Goal: Information Seeking & Learning: Learn about a topic

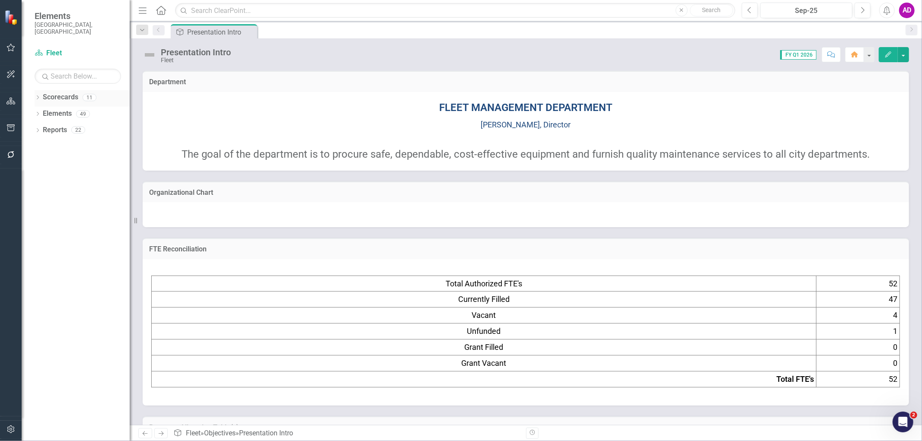
click at [37, 96] on icon "Dropdown" at bounding box center [38, 98] width 6 height 5
click at [58, 109] on link "FY 24-26 City of Durham Strategic Plan" at bounding box center [89, 114] width 82 height 10
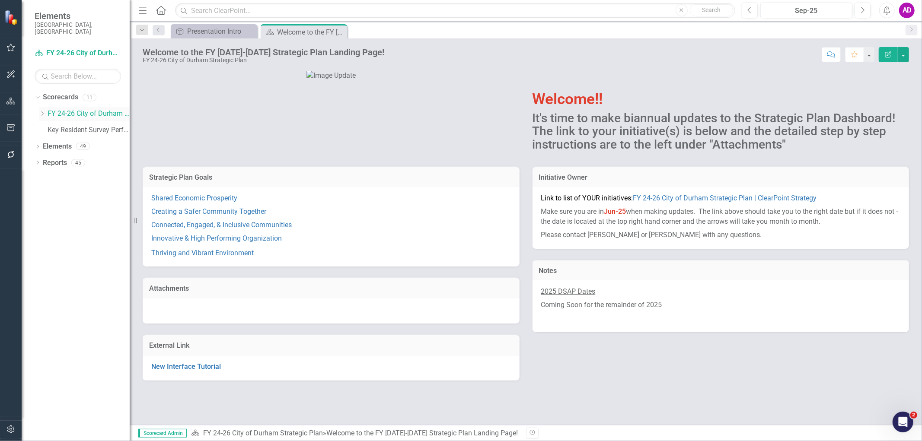
click at [42, 110] on div "Dropdown" at bounding box center [42, 113] width 6 height 7
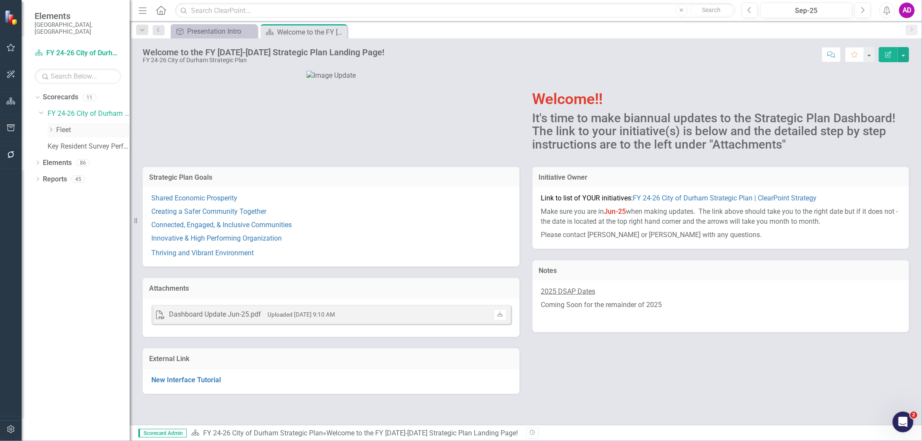
click at [64, 125] on link "Fleet" at bounding box center [93, 130] width 74 height 10
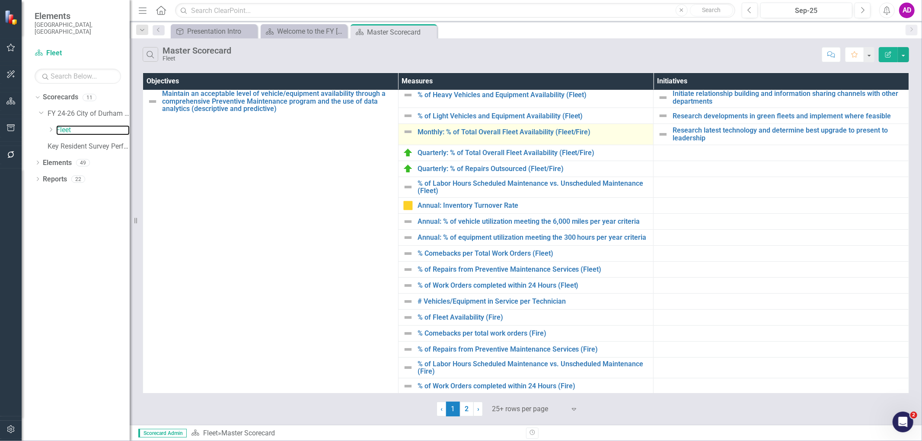
scroll to position [288, 0]
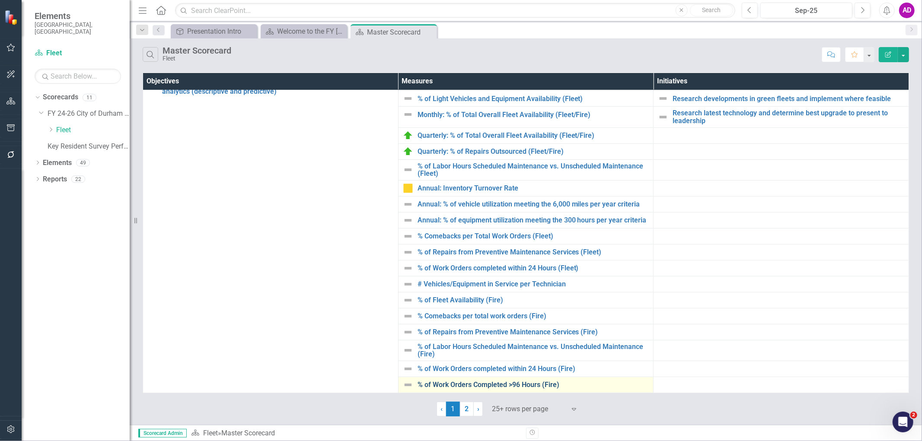
click at [473, 385] on link "% of Work Orders Completed >96 Hours (Fire)" at bounding box center [534, 385] width 232 height 8
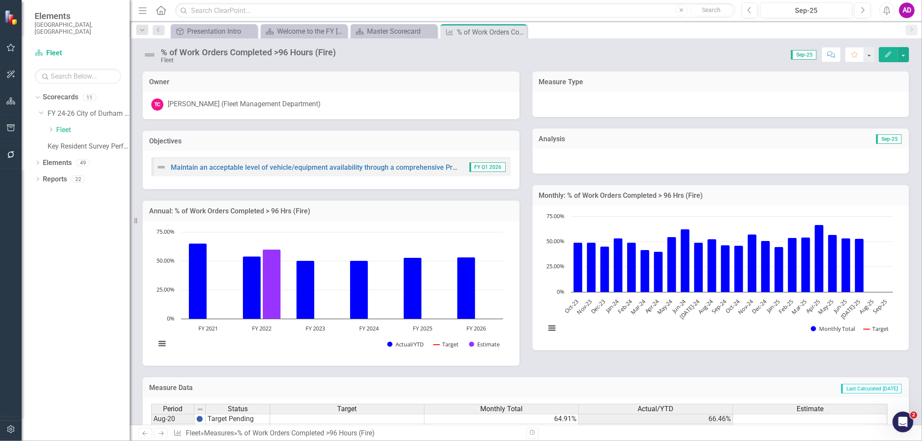
click at [890, 55] on icon "Edit" at bounding box center [889, 54] width 8 height 6
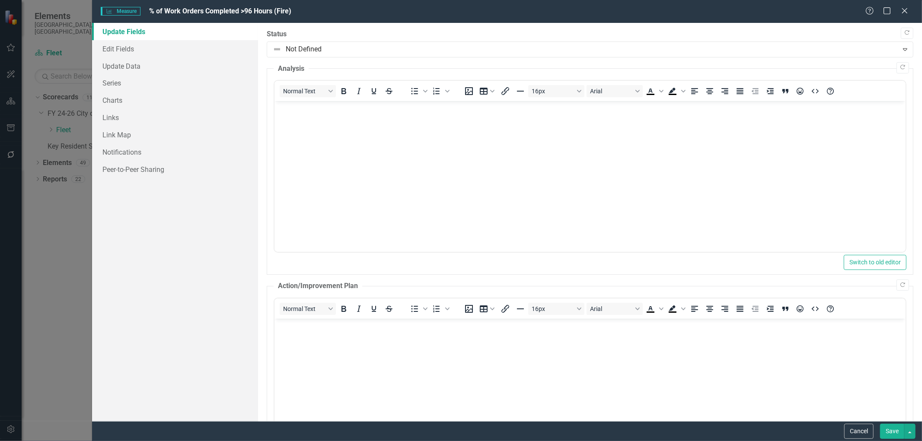
scroll to position [348, 0]
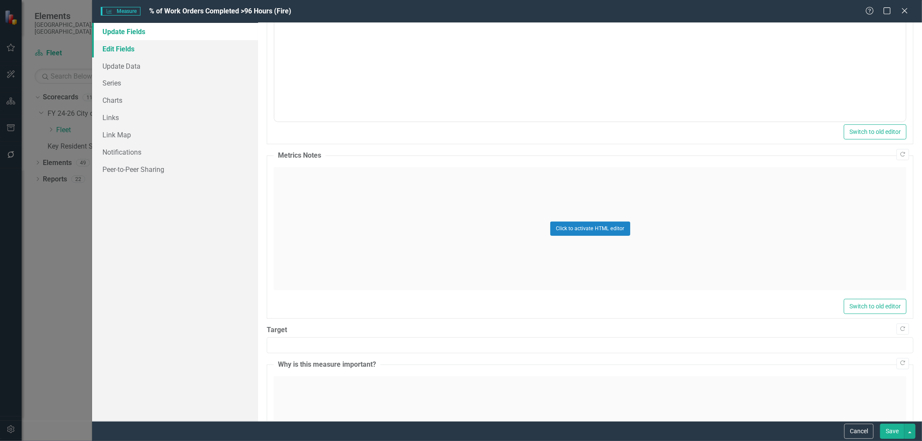
click at [130, 51] on link "Edit Fields" at bounding box center [175, 48] width 166 height 17
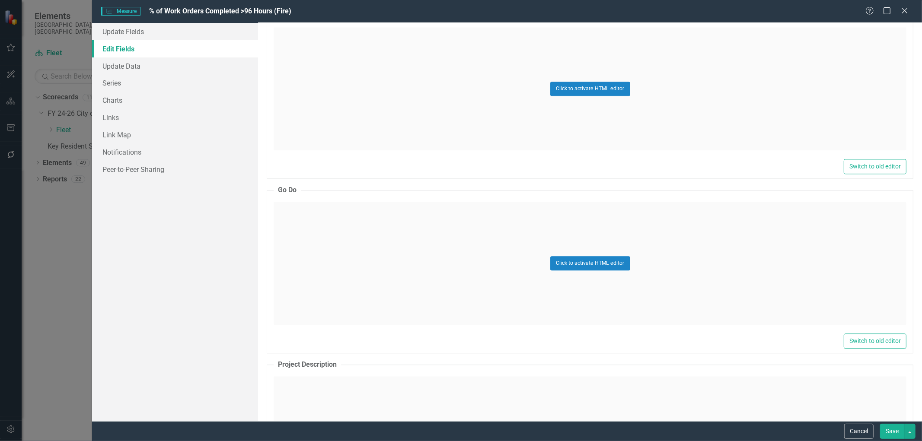
scroll to position [1395, 0]
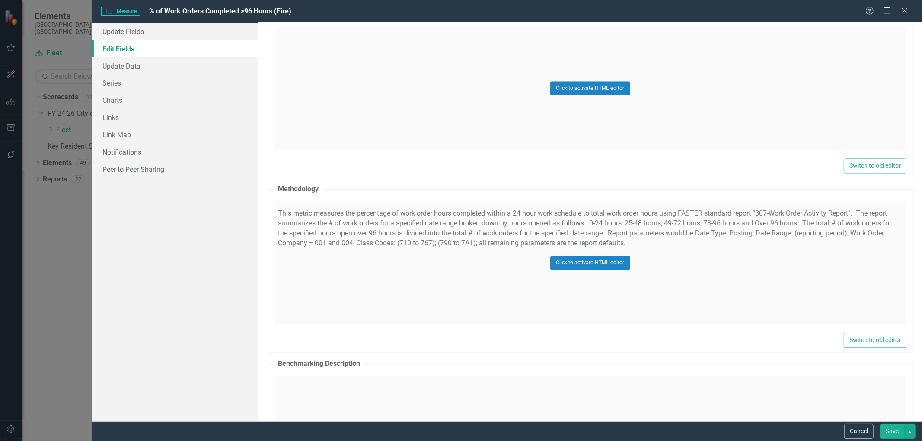
click at [343, 241] on div "Click to activate HTML editor" at bounding box center [590, 262] width 633 height 123
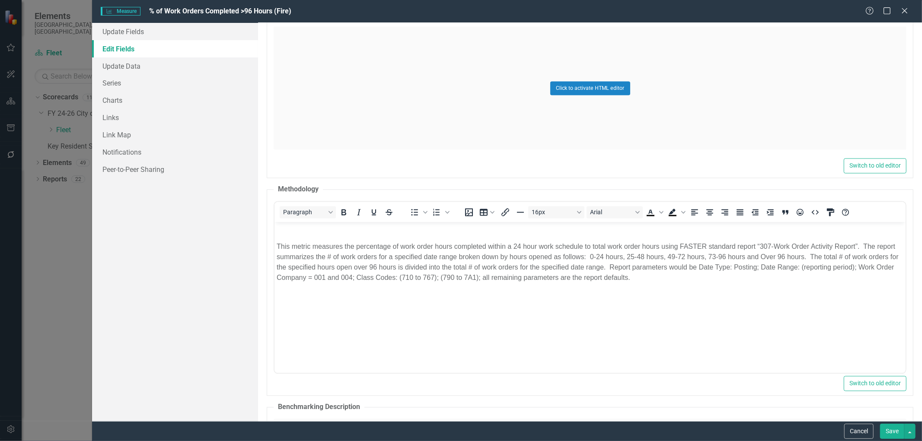
scroll to position [0, 0]
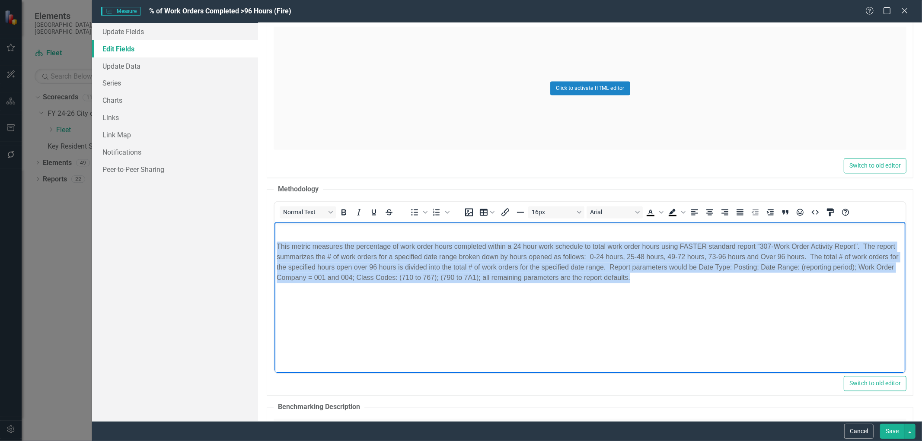
drag, startPoint x: 659, startPoint y: 280, endPoint x: 275, endPoint y: 241, distance: 385.5
click at [275, 241] on body "This metric measures the percentage of work order hours completed within a 24 h…" at bounding box center [590, 288] width 631 height 130
copy p "This metric measures the percentage of work order hours completed within a 24 h…"
click at [518, 321] on body "This metric measures the percentage of work order hours completed within a 24 h…" at bounding box center [590, 288] width 631 height 130
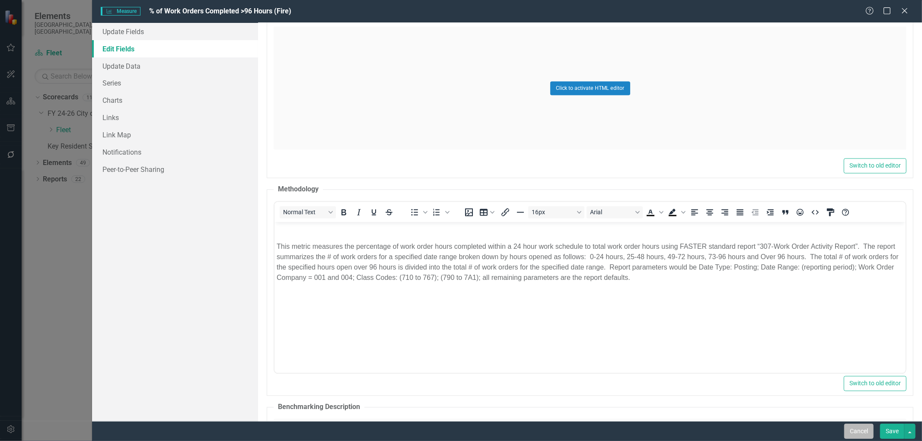
click at [858, 430] on button "Cancel" at bounding box center [858, 431] width 29 height 15
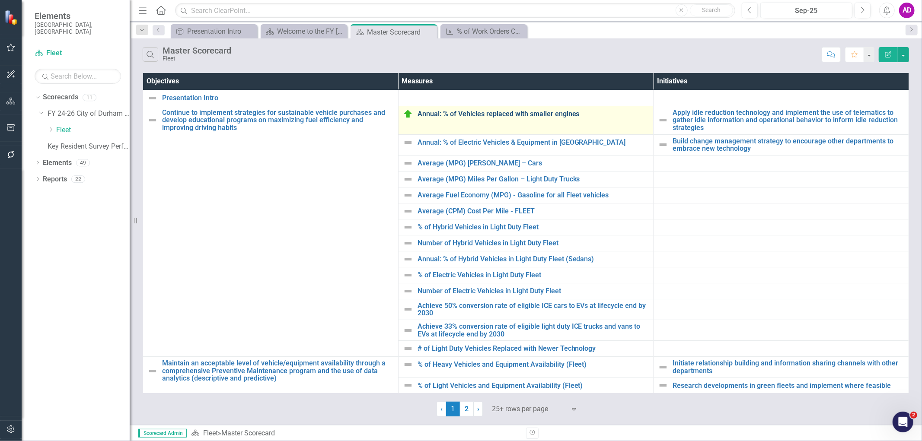
click at [517, 115] on link "Annual: % of Vehicles replaced with smaller engines" at bounding box center [534, 114] width 232 height 8
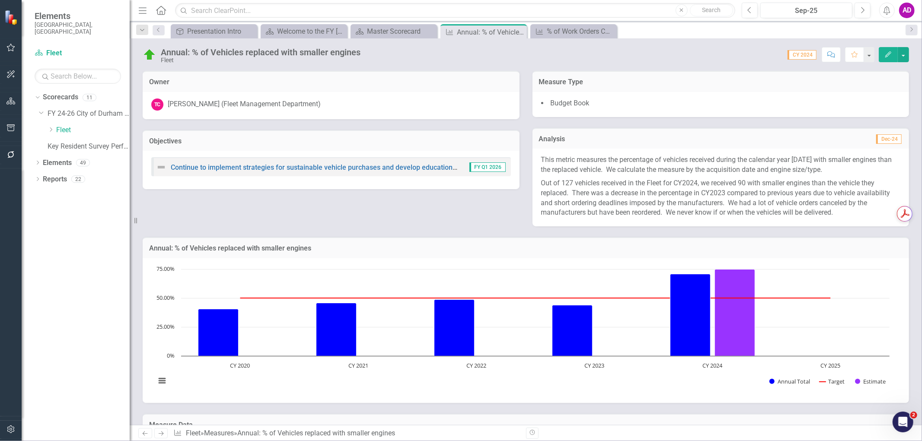
click at [885, 53] on icon "Edit" at bounding box center [889, 54] width 8 height 6
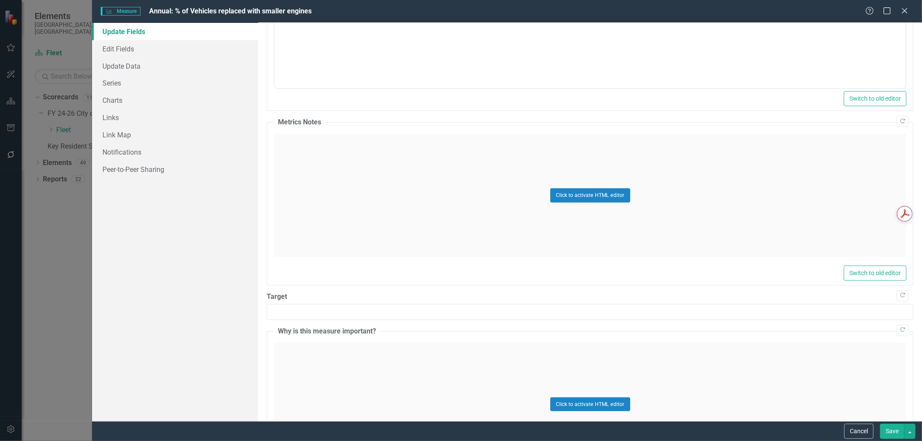
scroll to position [430, 0]
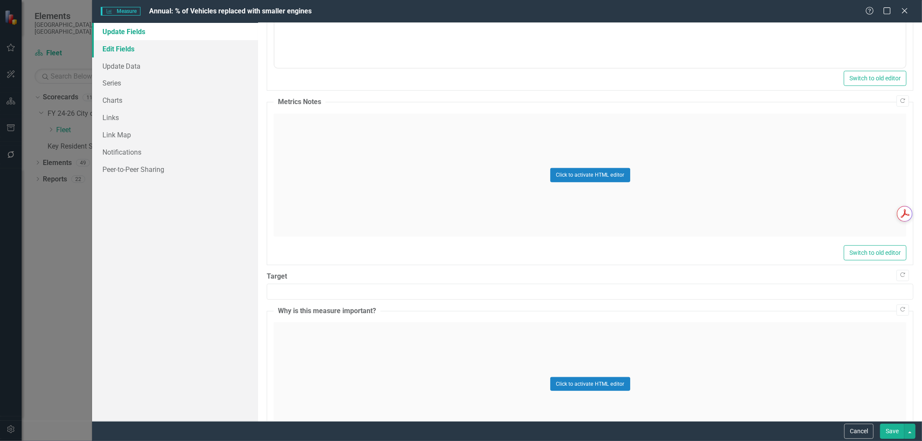
click at [106, 46] on link "Edit Fields" at bounding box center [175, 48] width 166 height 17
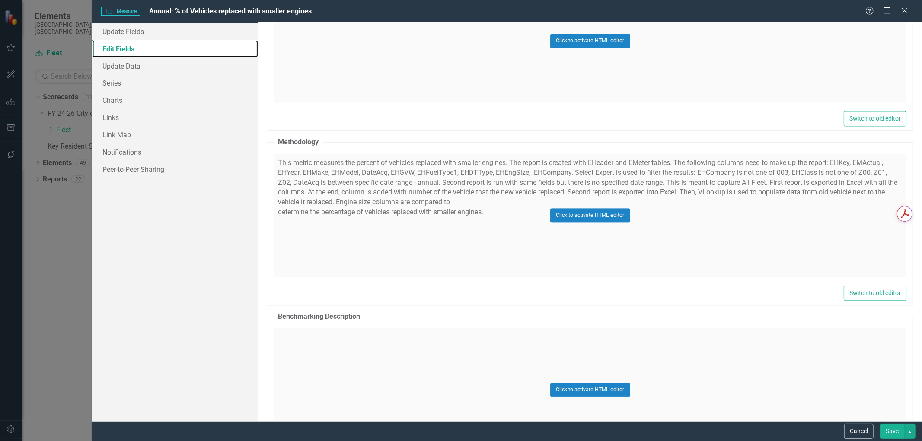
scroll to position [1441, 0]
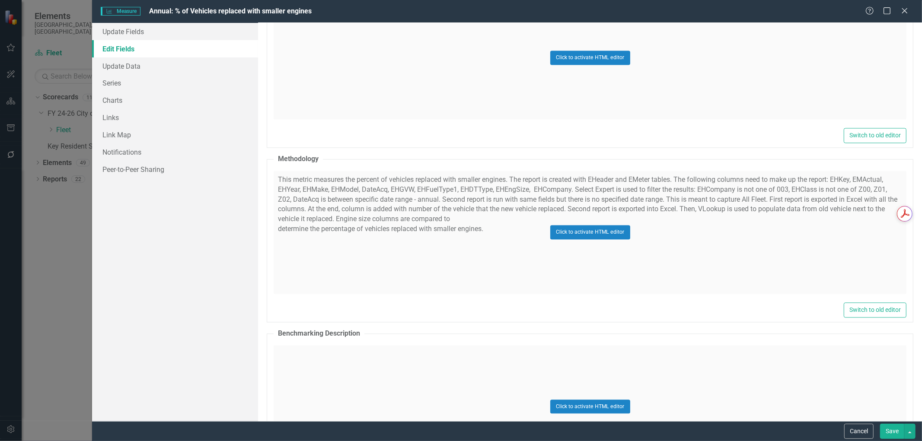
click at [497, 256] on div "Click to activate HTML editor" at bounding box center [590, 232] width 633 height 123
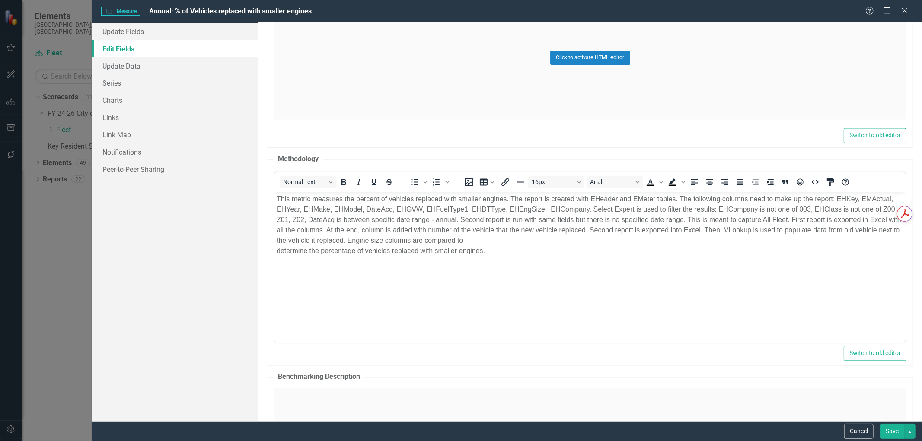
scroll to position [0, 0]
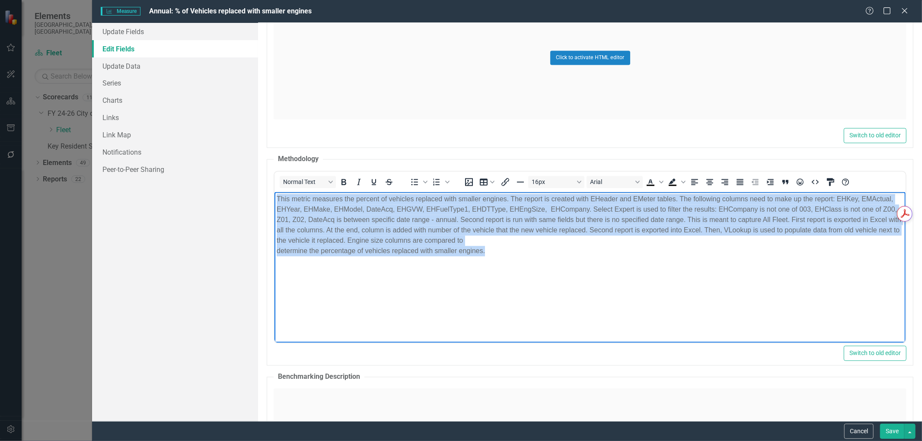
drag, startPoint x: 494, startPoint y: 251, endPoint x: 269, endPoint y: 200, distance: 230.5
click at [275, 200] on html "This metric measures the percent of vehicles replaced with smaller engines. The…" at bounding box center [590, 257] width 631 height 130
copy p "This metric measures the percent of vehicles replaced with smaller engines. The…"
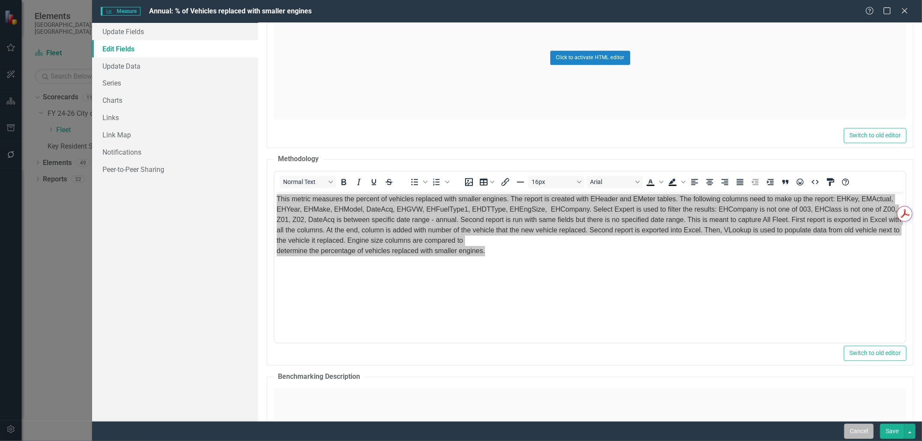
click at [854, 431] on button "Cancel" at bounding box center [858, 431] width 29 height 15
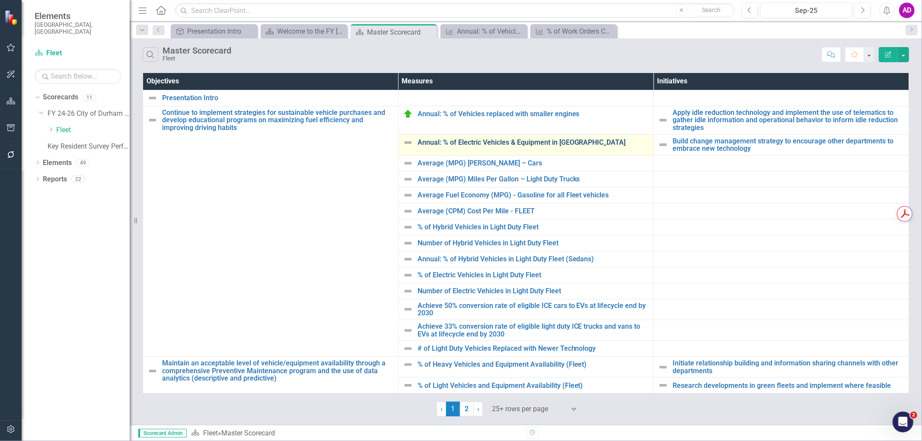
click at [450, 141] on link "Annual: % of Electric Vehicles & Equipment in [GEOGRAPHIC_DATA]" at bounding box center [534, 143] width 232 height 8
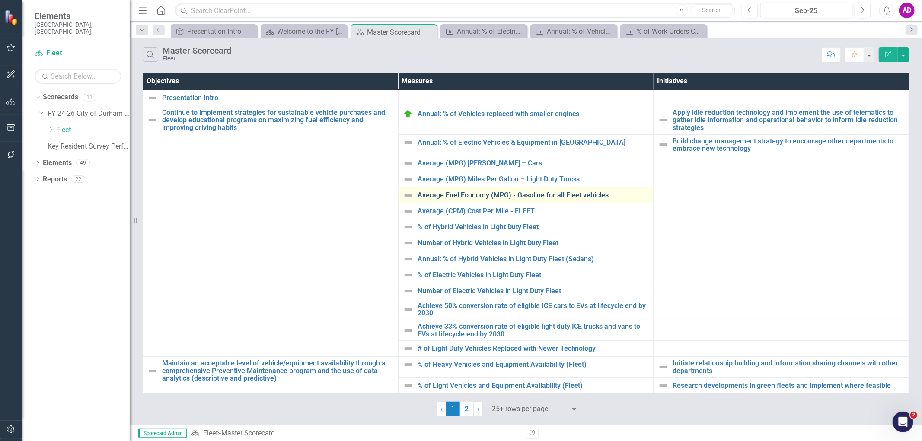
click at [486, 195] on link "Average Fuel Economy (MPG) - Gasoline for all Fleet vehicles" at bounding box center [534, 196] width 232 height 8
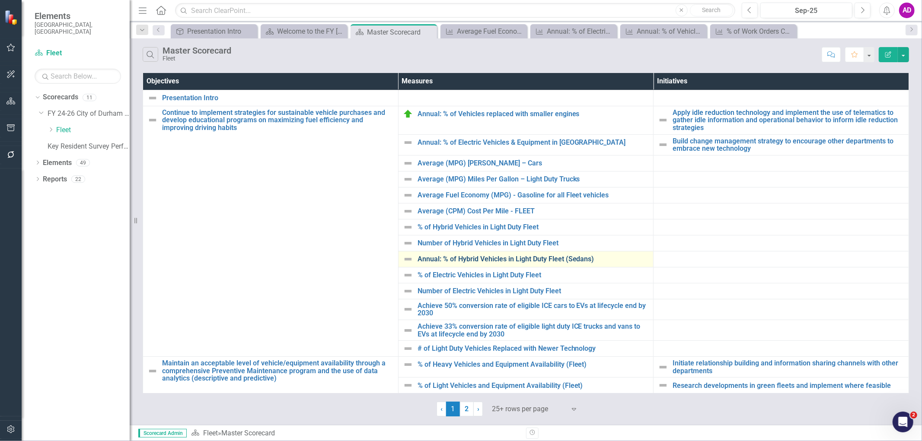
click at [448, 261] on link "Annual: % of Hybrid Vehicles in Light Duty Fleet (Sedans)" at bounding box center [534, 260] width 232 height 8
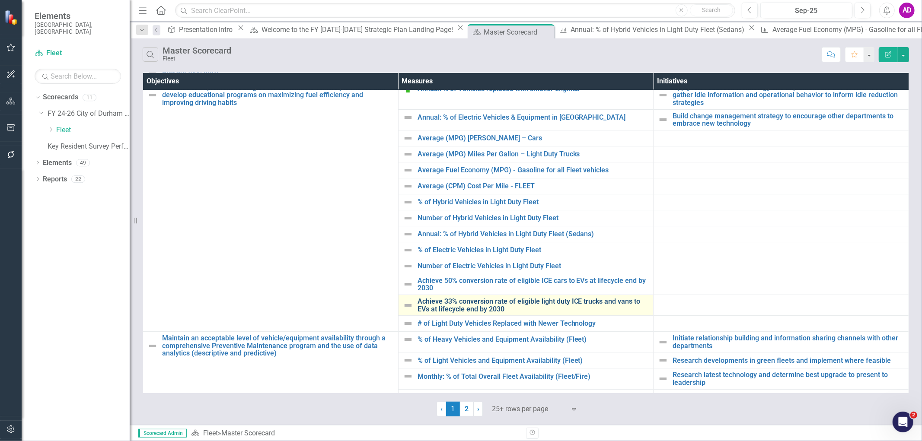
scroll to position [48, 0]
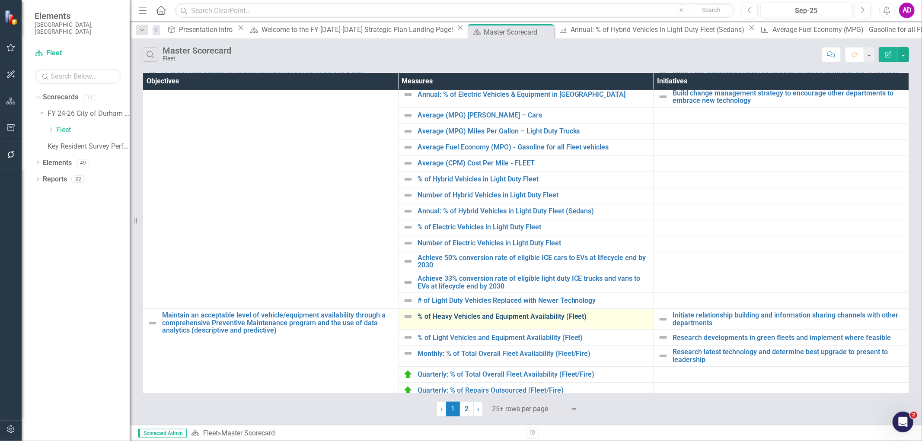
click at [448, 316] on link "% of Heavy Vehicles and Equipment Availability (Fleet)" at bounding box center [534, 317] width 232 height 8
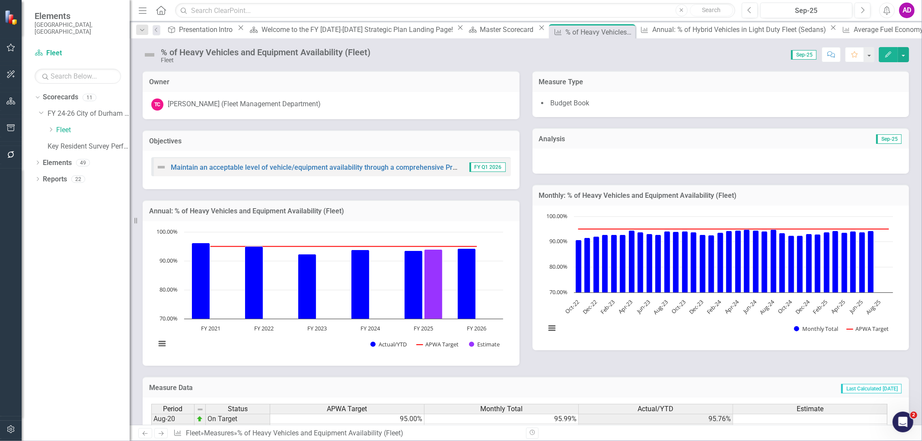
click at [888, 56] on icon "Edit" at bounding box center [889, 54] width 8 height 6
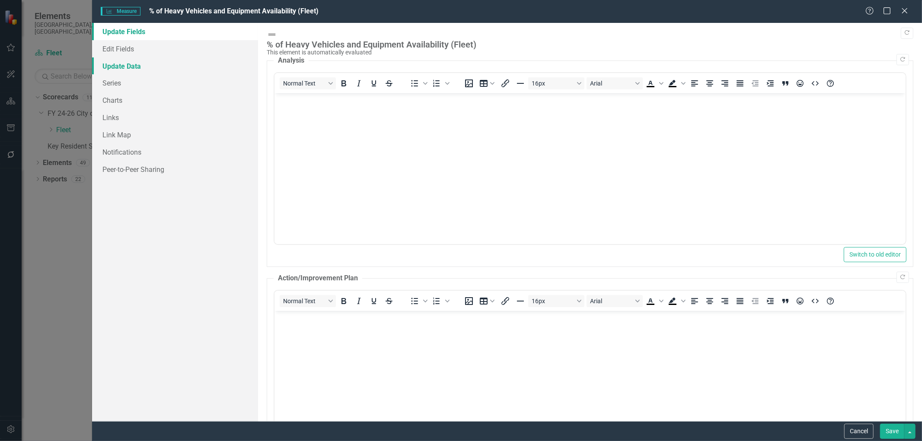
click at [127, 65] on link "Update Data" at bounding box center [175, 66] width 166 height 17
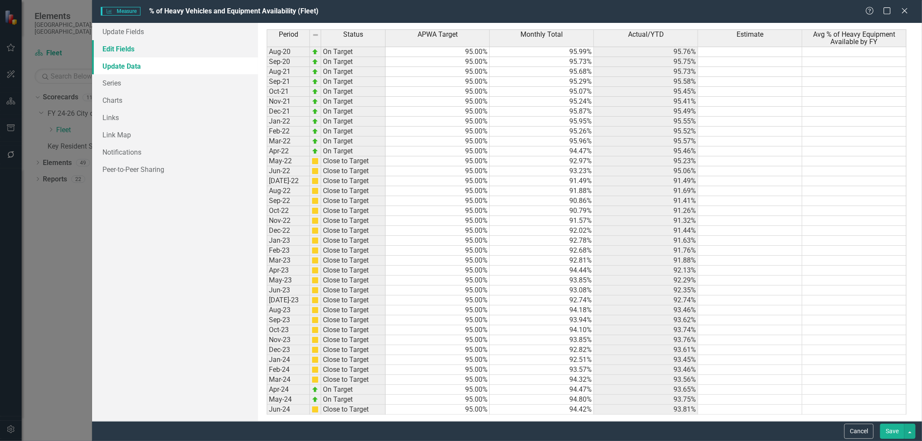
click at [121, 49] on link "Edit Fields" at bounding box center [175, 48] width 166 height 17
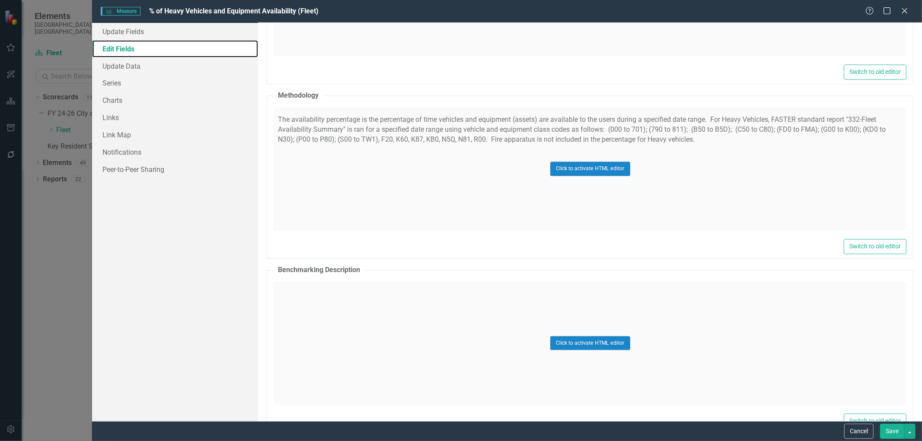
scroll to position [1489, 0]
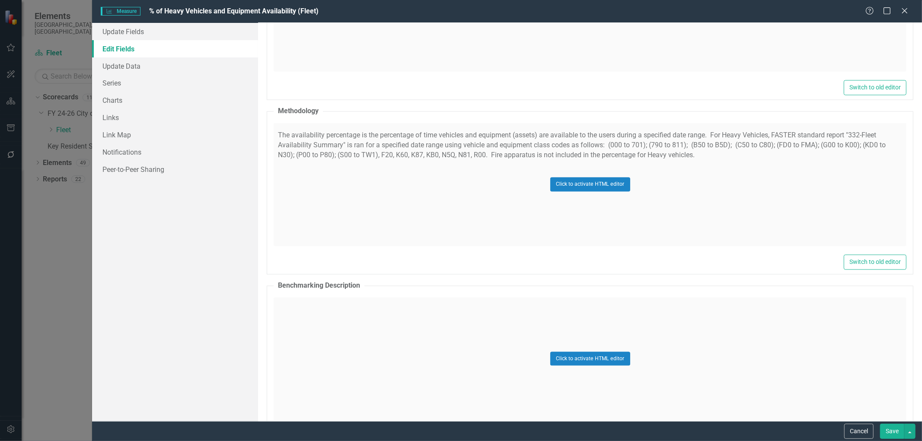
click at [416, 221] on div "Click to activate HTML editor" at bounding box center [590, 184] width 633 height 123
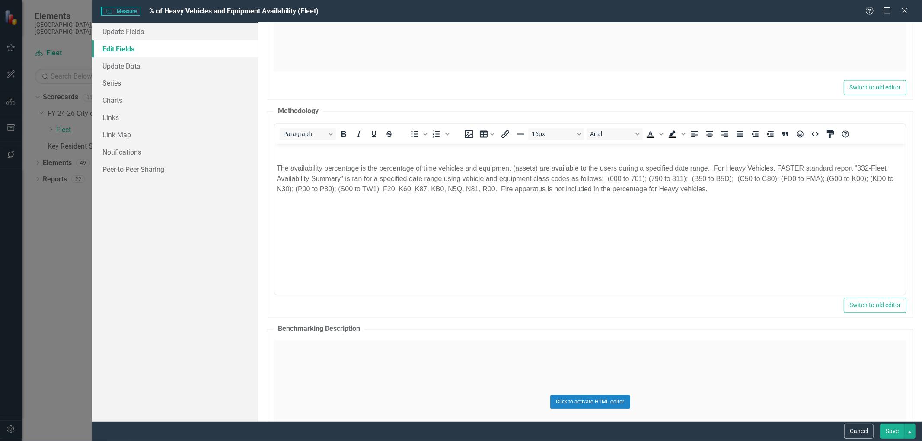
scroll to position [0, 0]
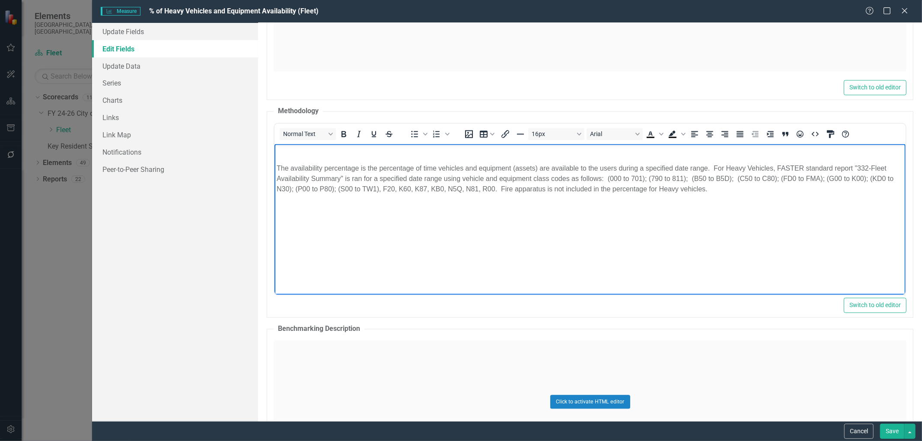
drag, startPoint x: 728, startPoint y: 190, endPoint x: 549, endPoint y: 314, distance: 217.8
click at [275, 169] on body "The availability percentage is the percentage of time vehicles and equipment (a…" at bounding box center [590, 209] width 631 height 130
copy p "The availability percentage is the percentage of time vehicles and equipment (a…"
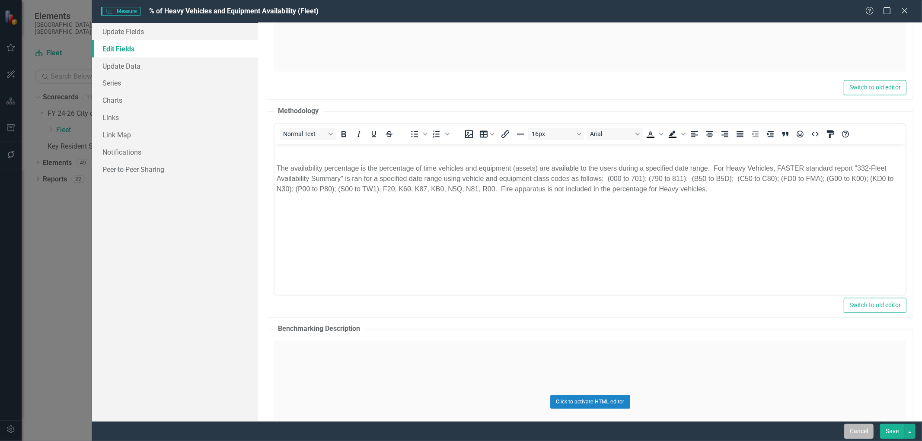
click at [856, 430] on button "Cancel" at bounding box center [858, 431] width 29 height 15
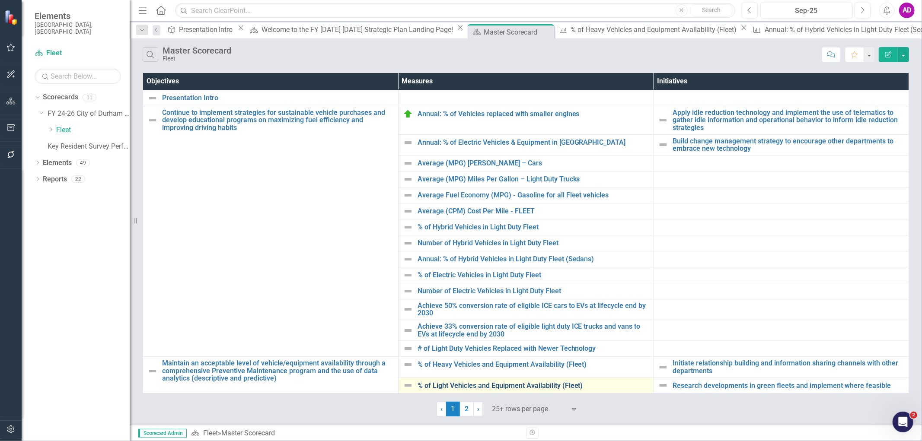
click at [532, 386] on link "% of Light Vehicles and Equipment Availability (Fleet)" at bounding box center [534, 386] width 232 height 8
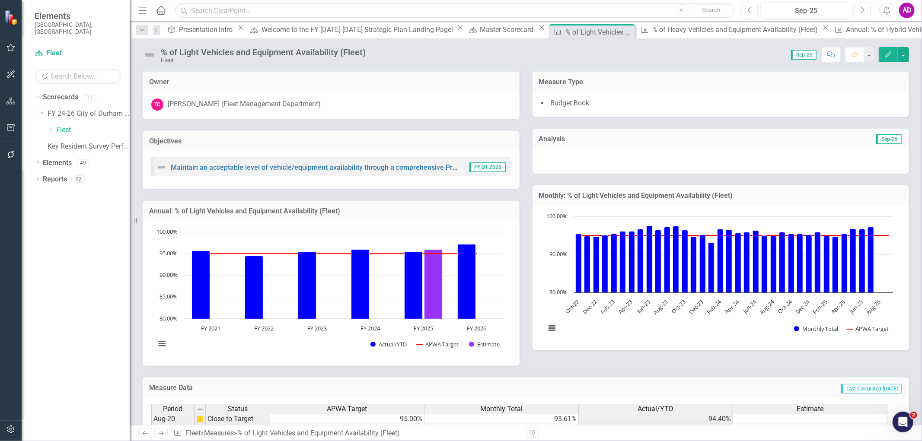
click at [886, 54] on icon "Edit" at bounding box center [889, 54] width 8 height 6
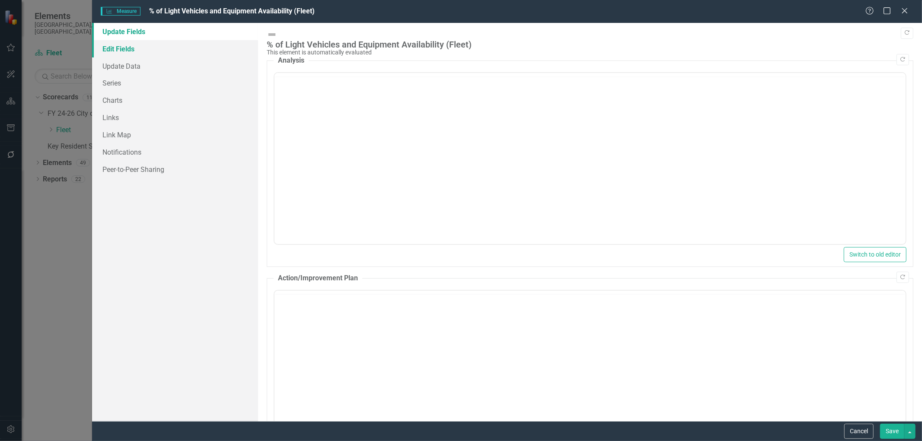
click at [120, 48] on link "Edit Fields" at bounding box center [175, 48] width 166 height 17
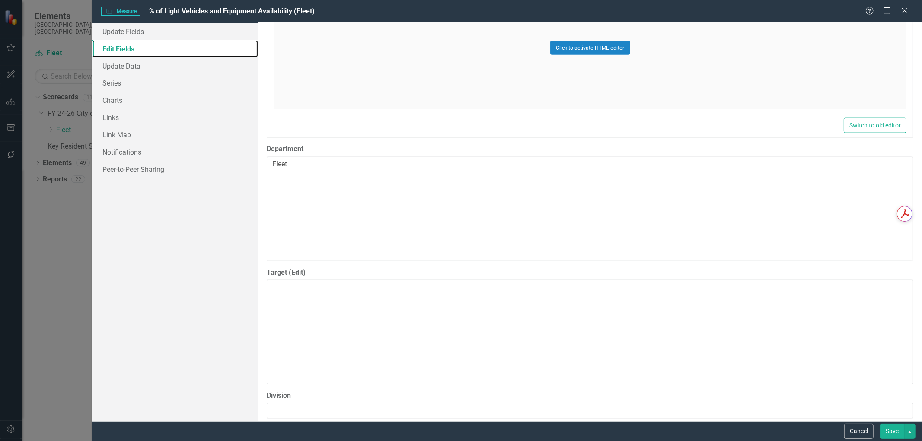
scroll to position [1345, 0]
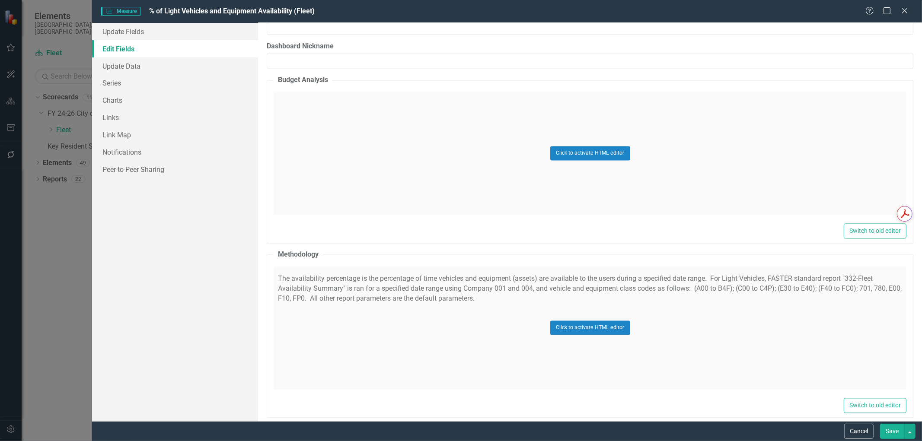
click at [346, 333] on div "Click to activate HTML editor" at bounding box center [590, 328] width 633 height 123
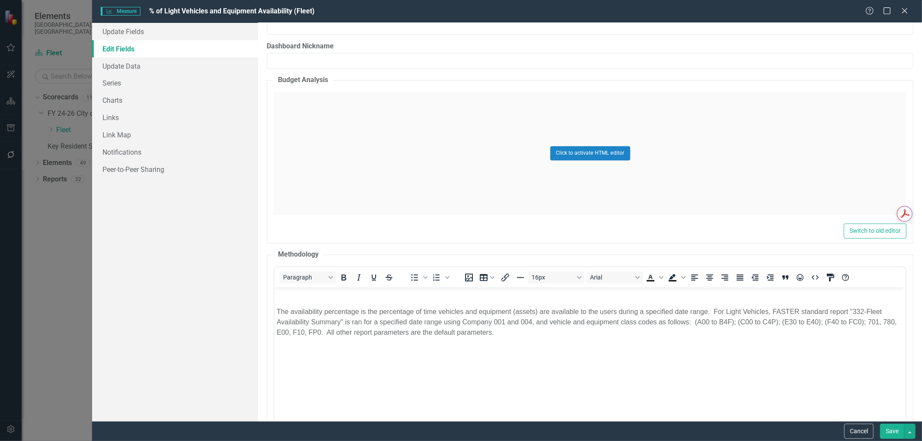
scroll to position [0, 0]
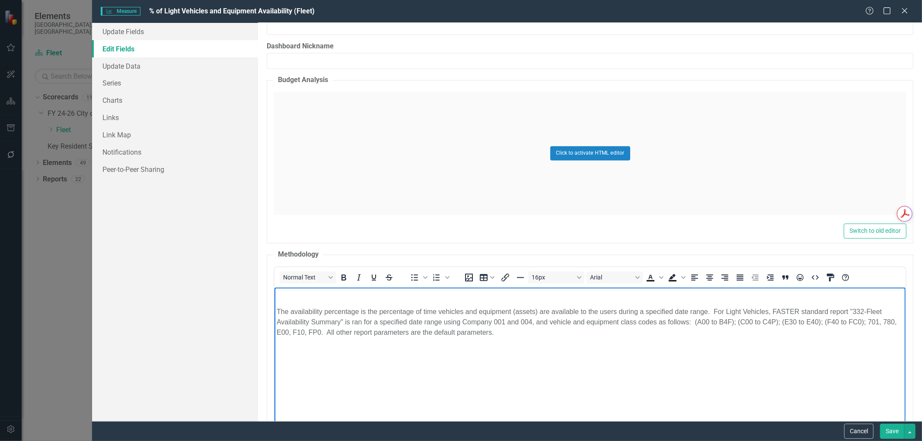
click at [383, 342] on body "The availability percentage is the percentage of time vehicles and equipment (a…" at bounding box center [590, 353] width 631 height 130
drag, startPoint x: 496, startPoint y: 334, endPoint x: 269, endPoint y: 312, distance: 228.9
click at [275, 312] on html "The availability percentage is the percentage of time vehicles and equipment (a…" at bounding box center [590, 353] width 631 height 130
copy p "The availability percentage is the percentage of time vehicles and equipment (a…"
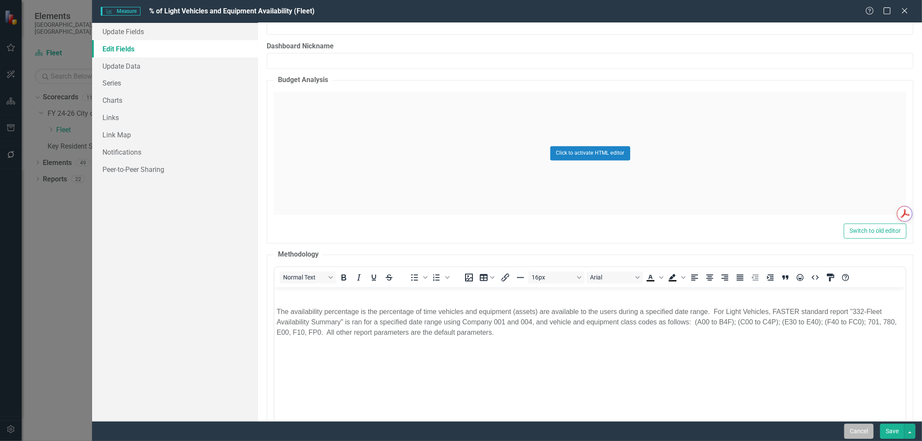
click at [855, 432] on button "Cancel" at bounding box center [858, 431] width 29 height 15
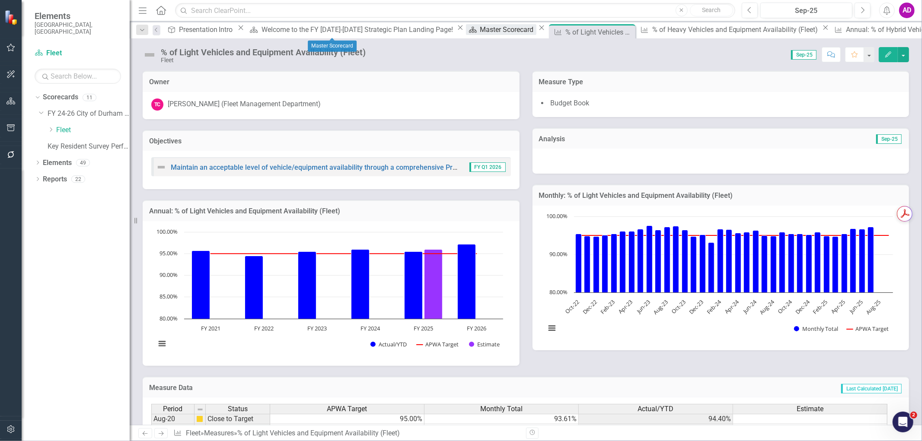
click at [480, 29] on div "Master Scorecard" at bounding box center [508, 29] width 56 height 11
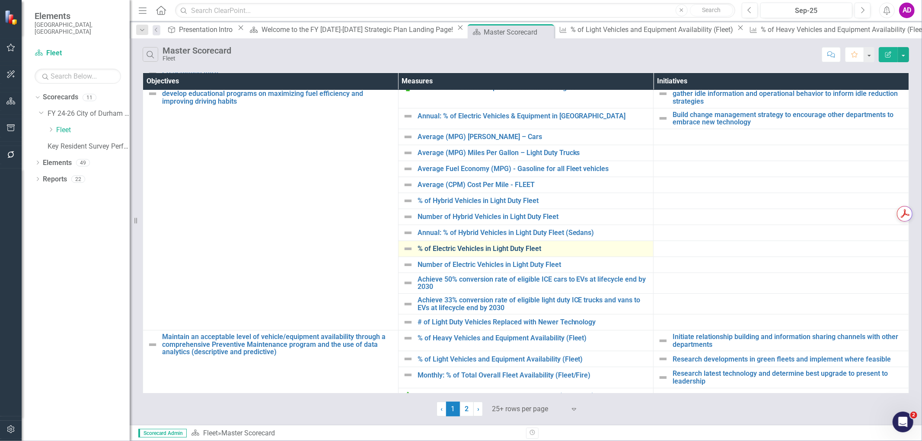
scroll to position [48, 0]
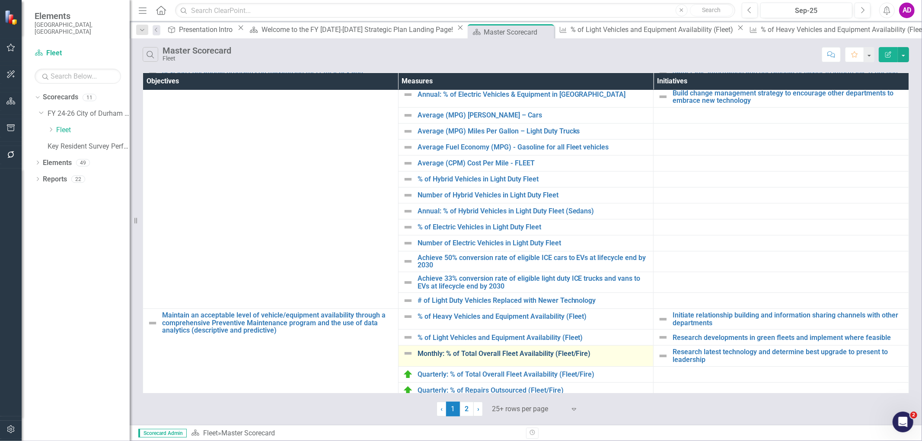
click at [539, 355] on link "Monthly: % of Total Overall Fleet Availability (Fleet/Fire)" at bounding box center [534, 354] width 232 height 8
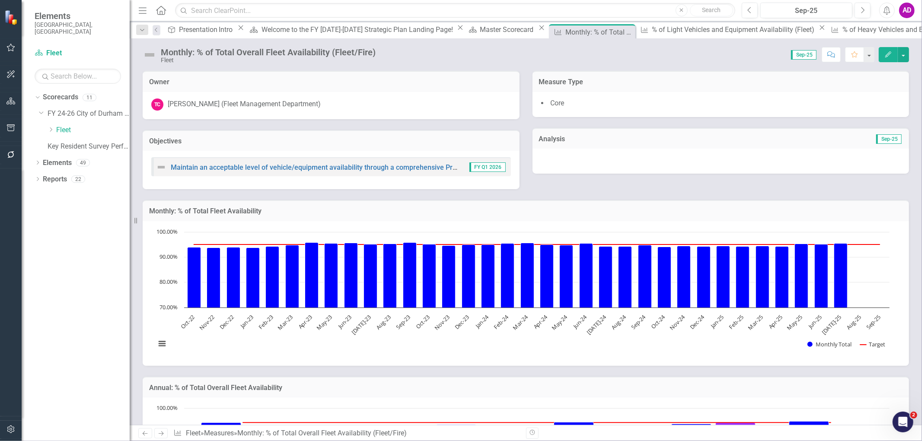
click at [889, 54] on icon "Edit" at bounding box center [889, 54] width 8 height 6
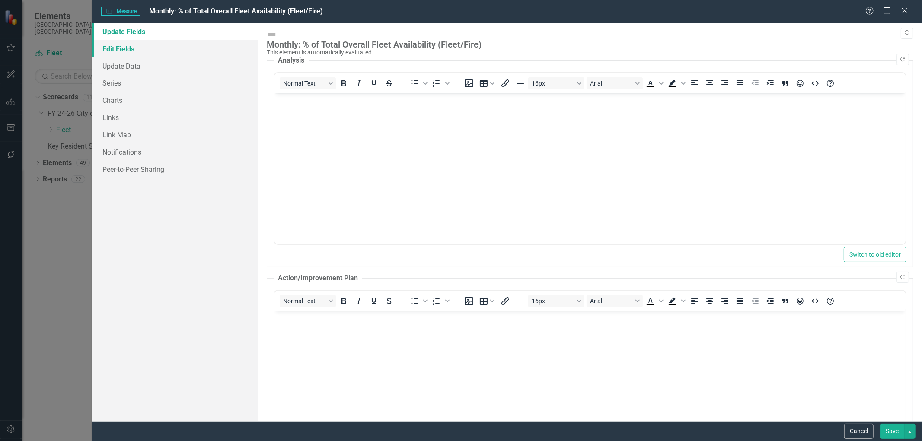
click at [117, 50] on link "Edit Fields" at bounding box center [175, 48] width 166 height 17
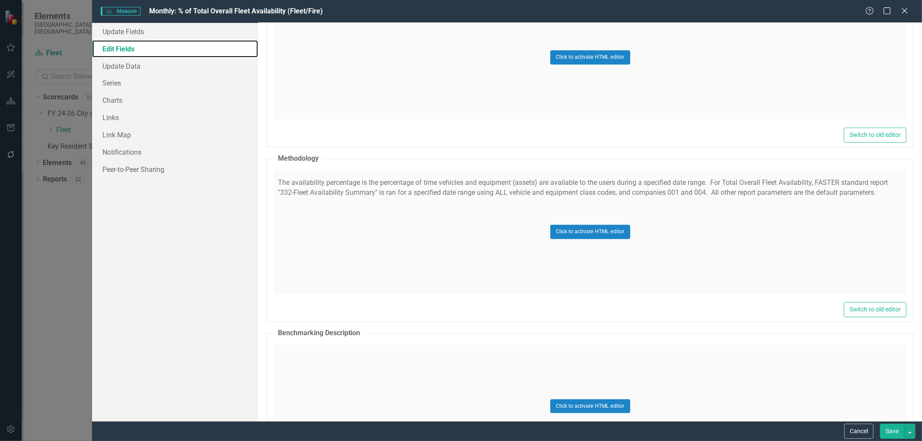
scroll to position [1441, 0]
click at [452, 254] on div "Click to activate HTML editor" at bounding box center [590, 232] width 633 height 123
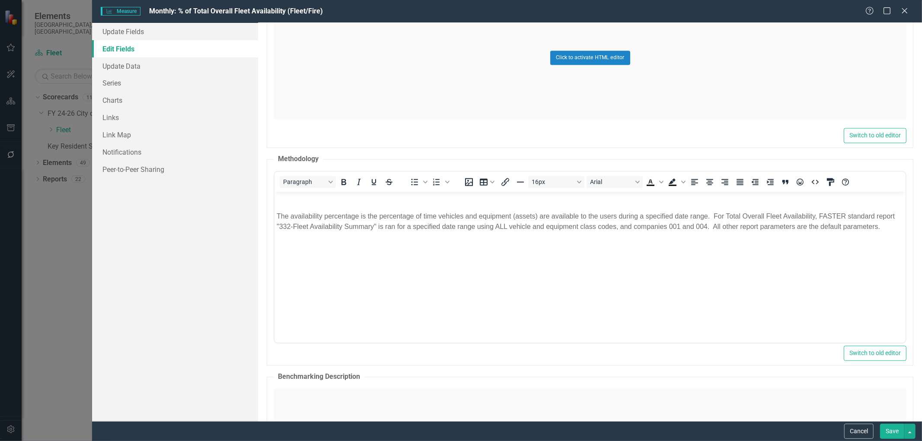
scroll to position [0, 0]
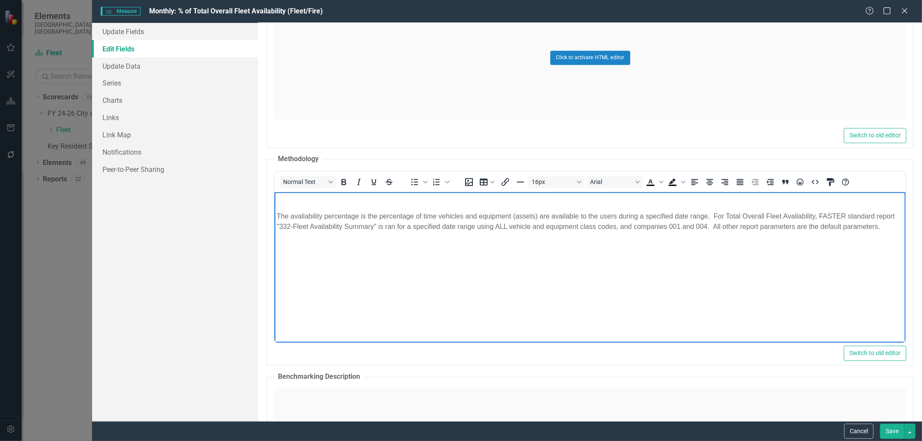
drag, startPoint x: 891, startPoint y: 227, endPoint x: 276, endPoint y: 208, distance: 615.1
click at [275, 209] on html "The availability percentage is the percentage of time vehicles and equipment (a…" at bounding box center [590, 257] width 631 height 130
copy p "The availability percentage is the percentage of time vehicles and equipment (a…"
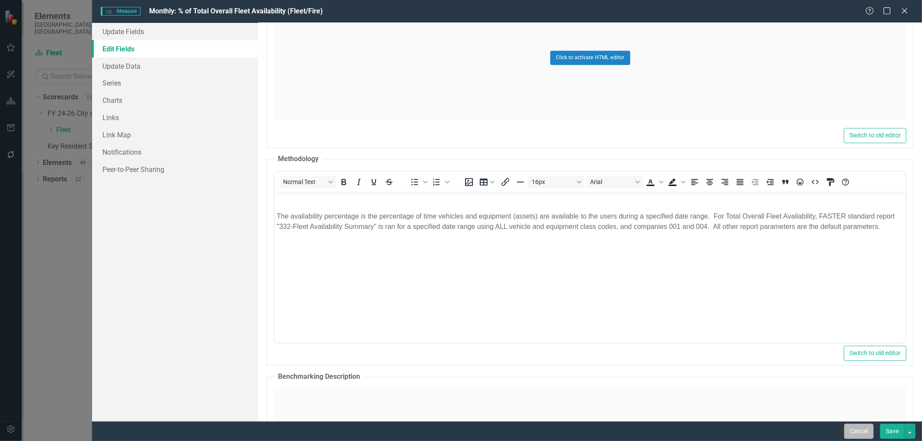
click at [847, 430] on button "Cancel" at bounding box center [858, 431] width 29 height 15
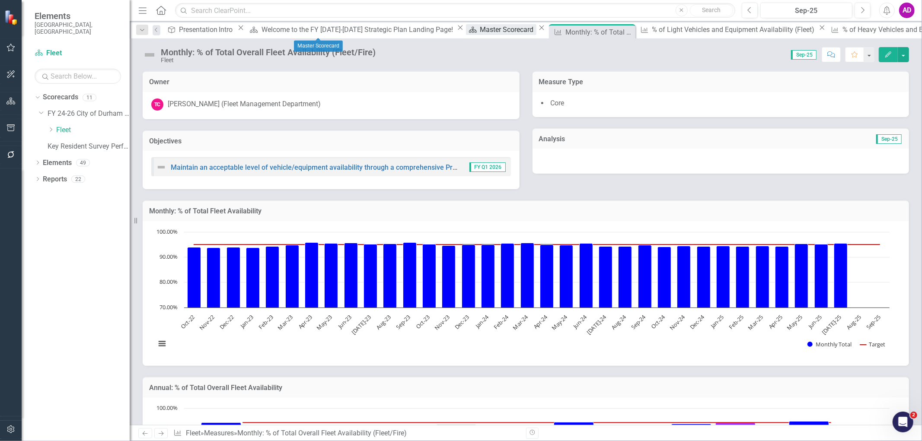
click at [480, 32] on div "Master Scorecard" at bounding box center [508, 29] width 56 height 11
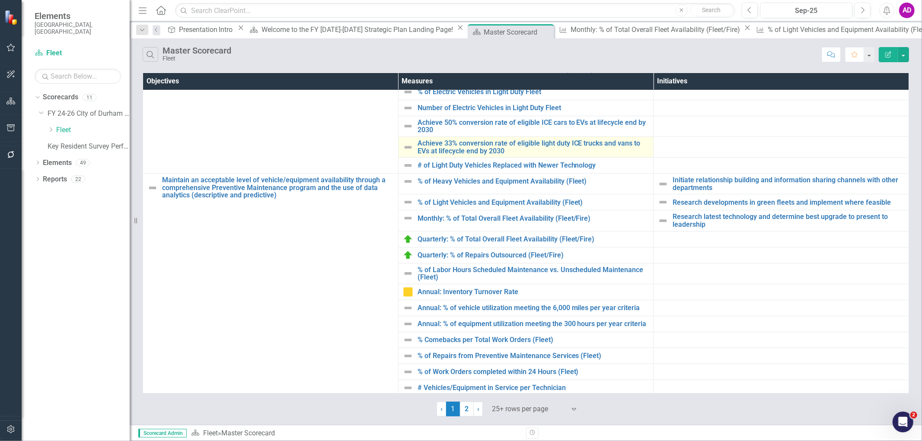
scroll to position [192, 0]
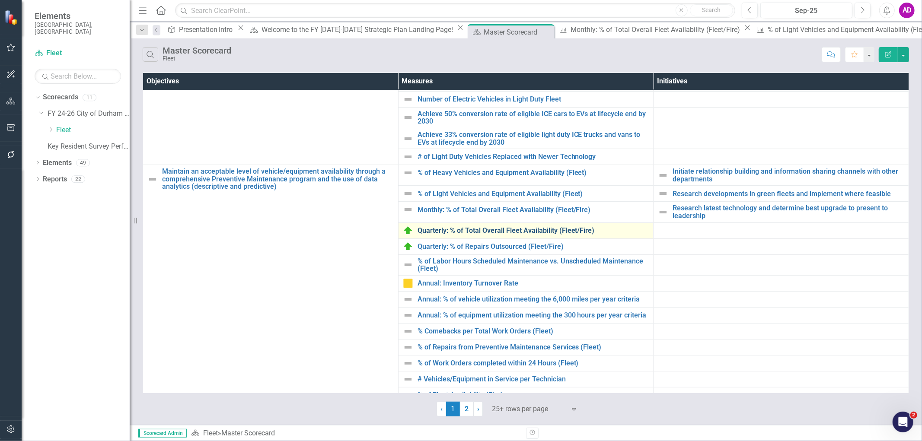
click at [485, 234] on link "Quarterly: % of Total Overall Fleet Availability (Fleet/Fire)" at bounding box center [534, 231] width 232 height 8
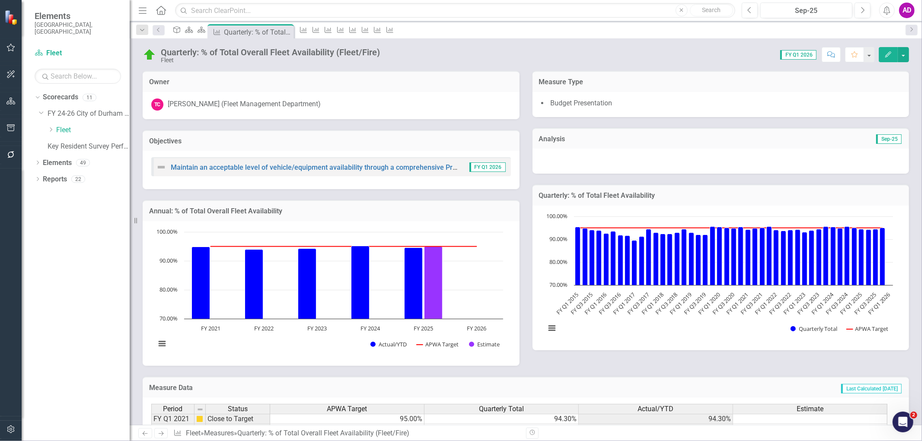
click at [885, 53] on icon "Edit" at bounding box center [889, 54] width 8 height 6
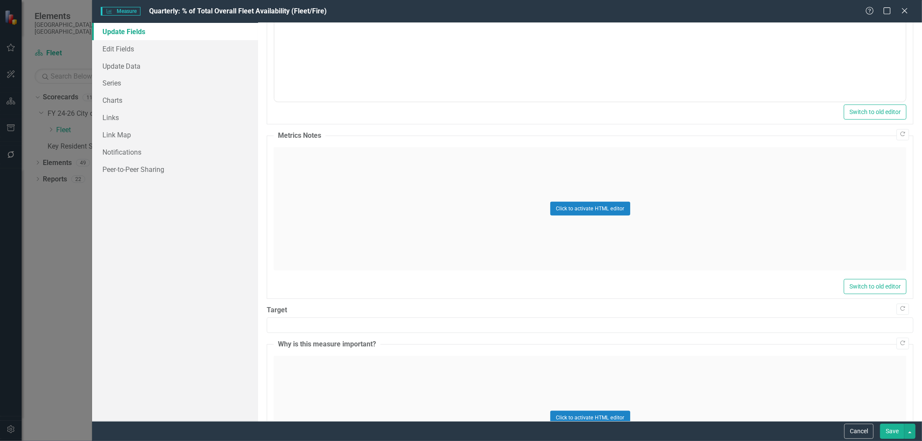
scroll to position [214, 0]
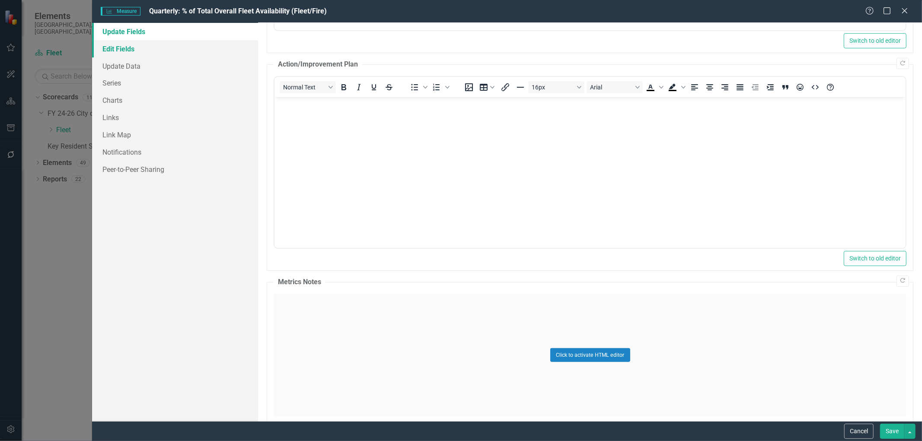
click at [118, 49] on link "Edit Fields" at bounding box center [175, 48] width 166 height 17
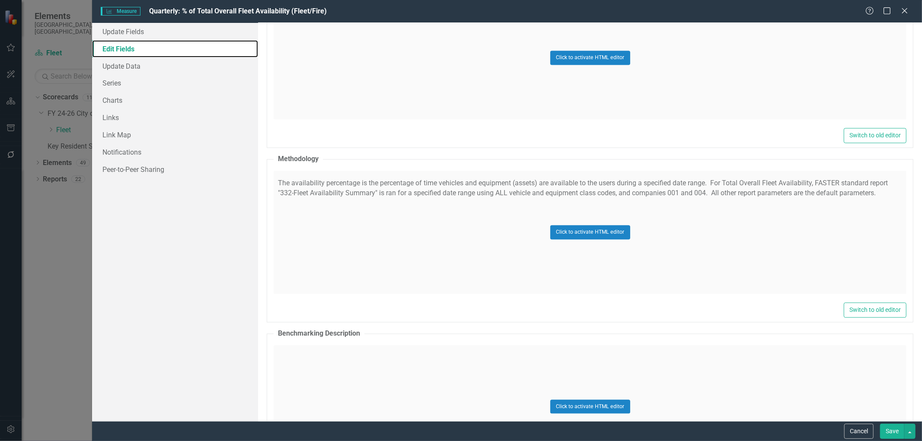
scroll to position [1489, 0]
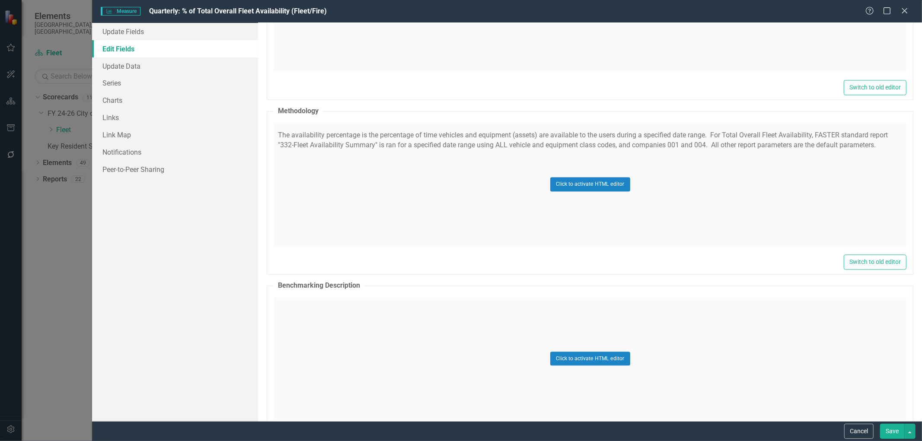
click at [520, 201] on div "Click to activate HTML editor" at bounding box center [590, 184] width 633 height 123
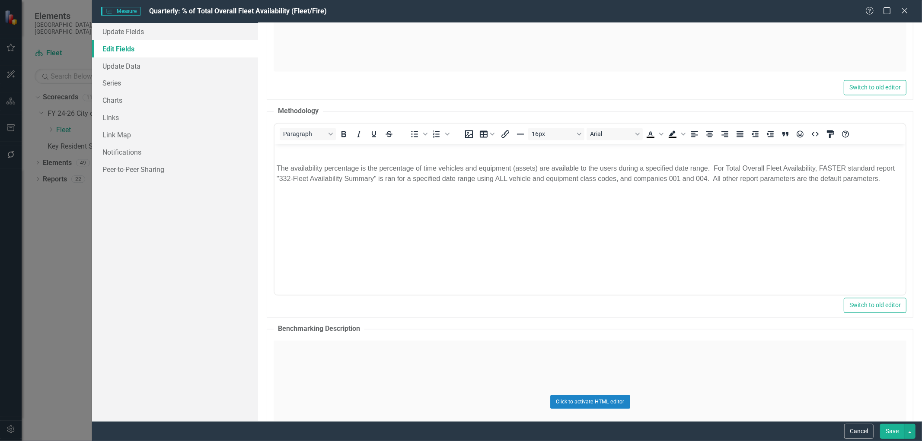
scroll to position [0, 0]
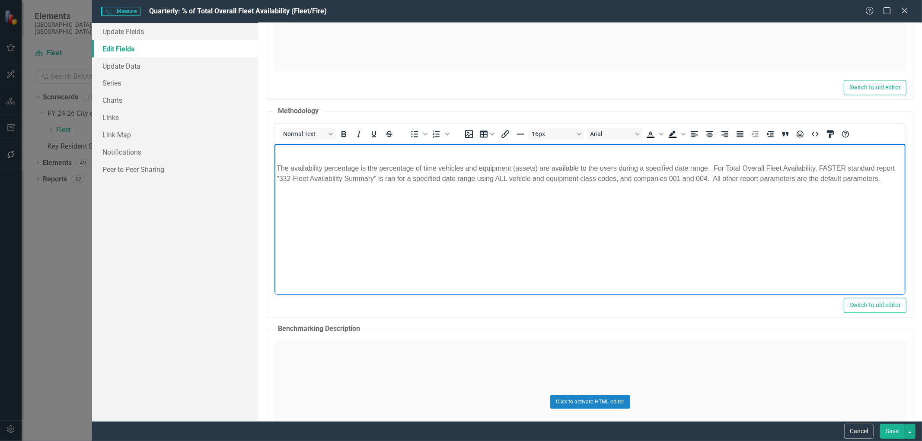
drag, startPoint x: 888, startPoint y: 176, endPoint x: 539, endPoint y: 315, distance: 375.4
click at [275, 170] on html "The availability percentage is the percentage of time vehicles and equipment (a…" at bounding box center [590, 209] width 631 height 130
copy p "The availability percentage is the percentage of time vehicles and equipment (a…"
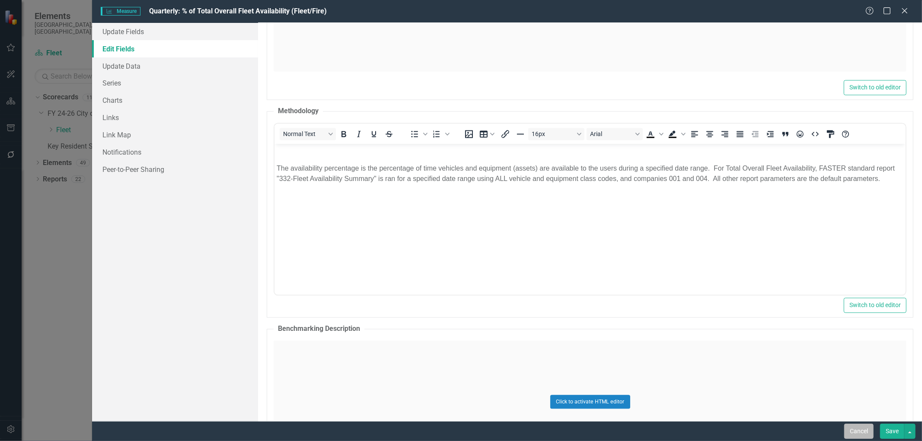
click at [853, 430] on button "Cancel" at bounding box center [858, 431] width 29 height 15
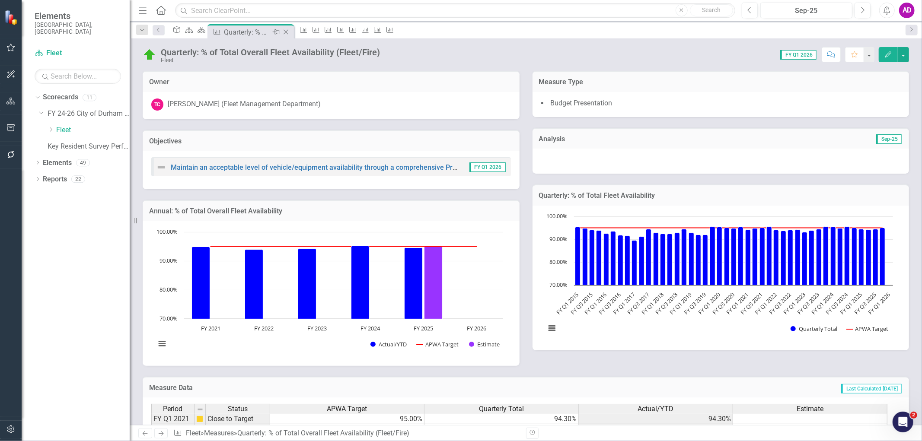
click at [290, 31] on icon "Close" at bounding box center [285, 32] width 9 height 7
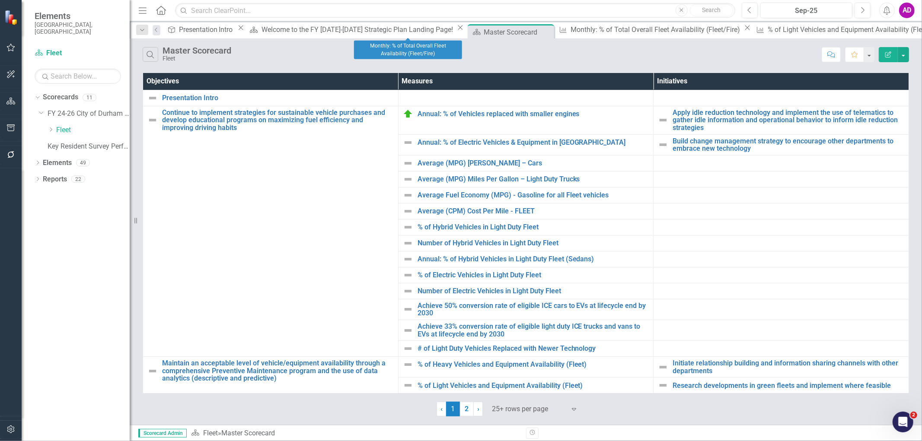
click at [743, 30] on icon "Close" at bounding box center [747, 27] width 9 height 7
click at [736, 29] on icon "Close" at bounding box center [740, 27] width 9 height 7
click at [740, 31] on icon "Close" at bounding box center [744, 27] width 9 height 7
click at [750, 30] on icon at bounding box center [752, 28] width 5 height 5
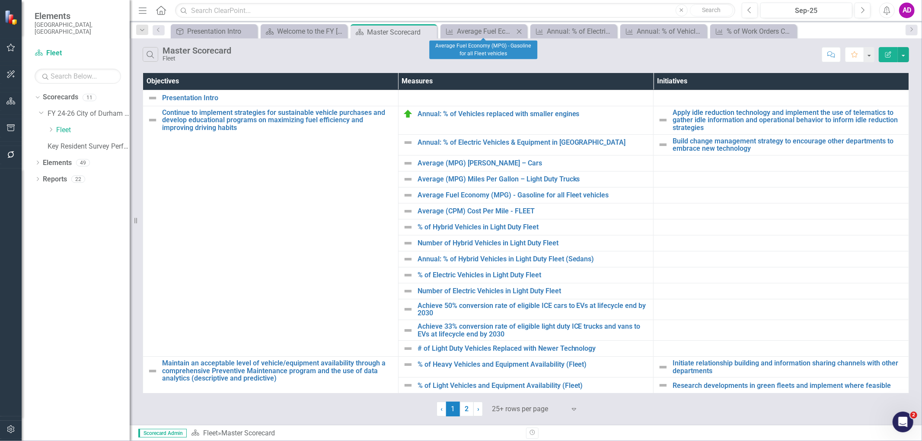
click at [521, 31] on icon "Close" at bounding box center [519, 31] width 9 height 7
click at [518, 29] on icon at bounding box center [519, 31] width 5 height 5
click at [519, 29] on icon "Close" at bounding box center [519, 31] width 9 height 7
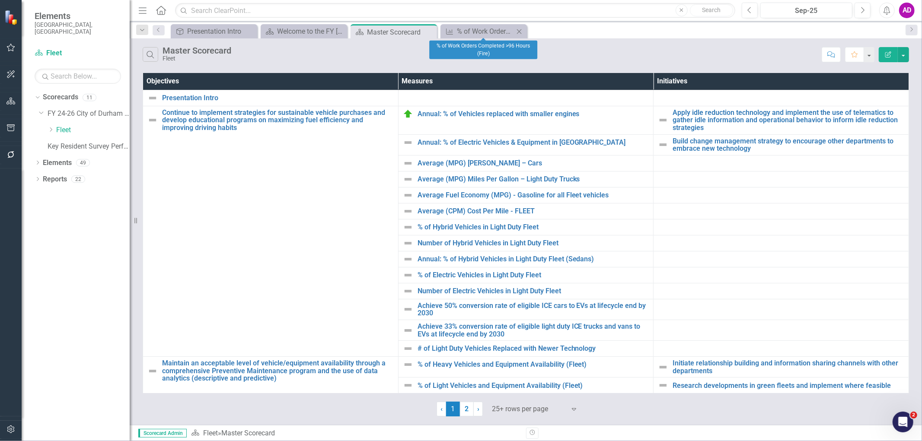
click at [520, 29] on icon "Close" at bounding box center [519, 31] width 9 height 7
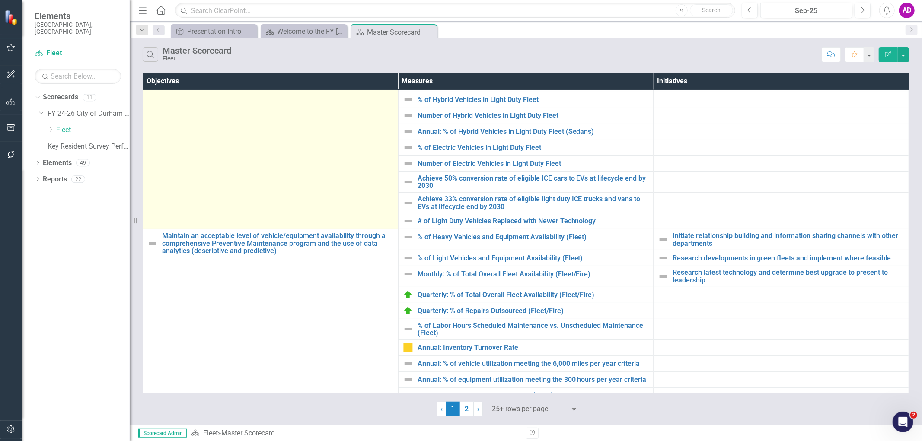
scroll to position [144, 0]
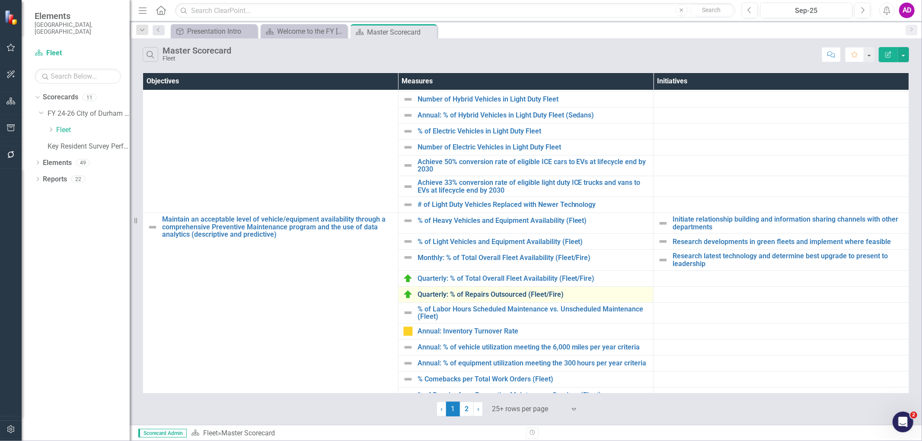
click at [526, 291] on link "Quarterly: % of Repairs Outsourced (Fleet/Fire)" at bounding box center [534, 295] width 232 height 8
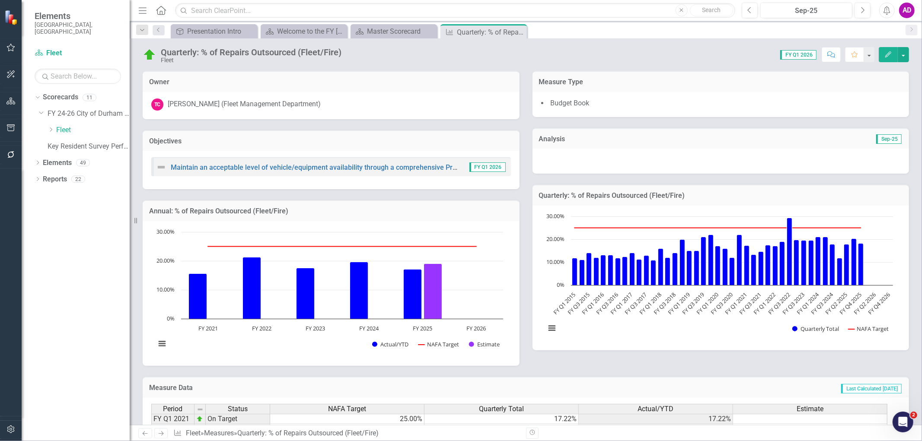
click at [887, 52] on icon "Edit" at bounding box center [889, 54] width 8 height 6
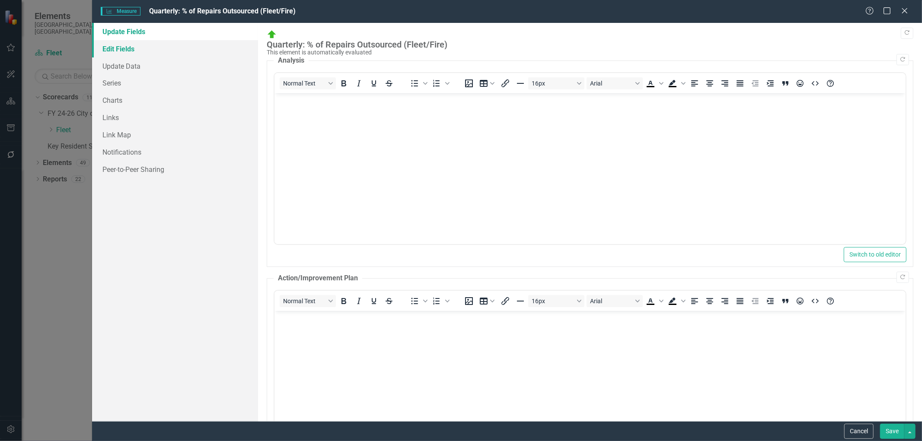
click at [111, 48] on link "Edit Fields" at bounding box center [175, 48] width 166 height 17
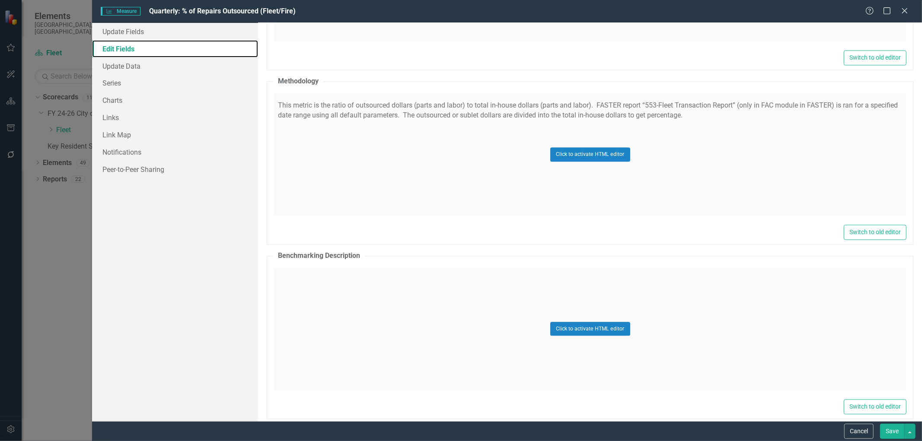
scroll to position [1537, 0]
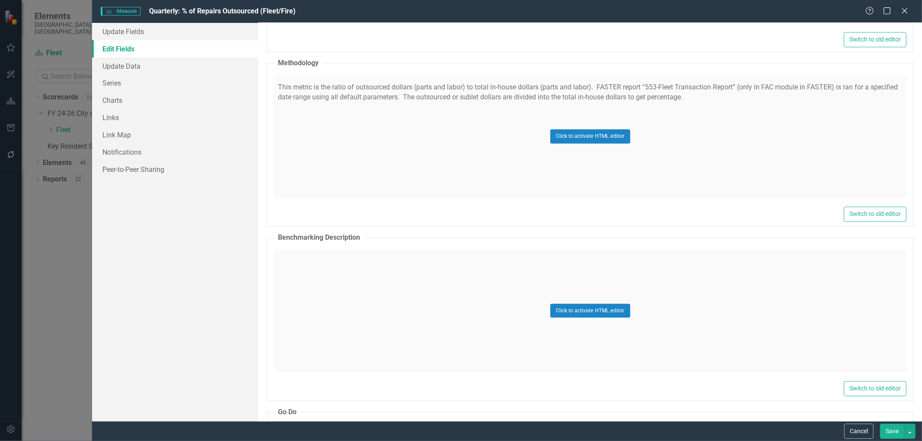
click at [346, 179] on div "Click to activate HTML editor" at bounding box center [590, 136] width 633 height 123
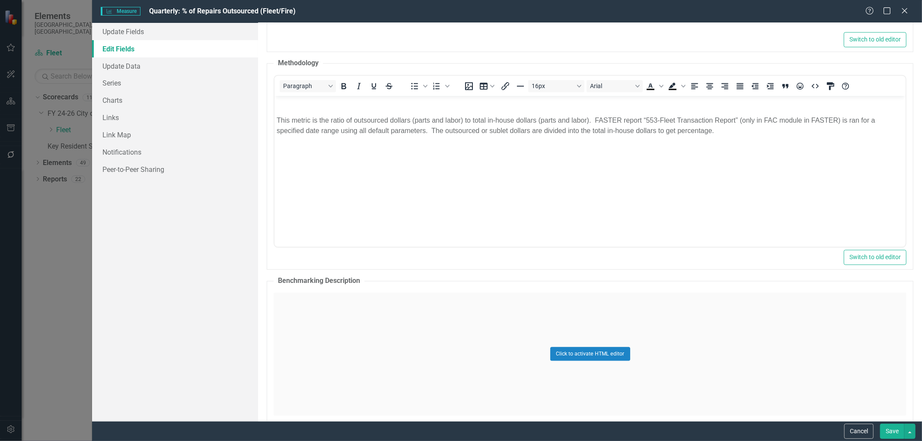
scroll to position [0, 0]
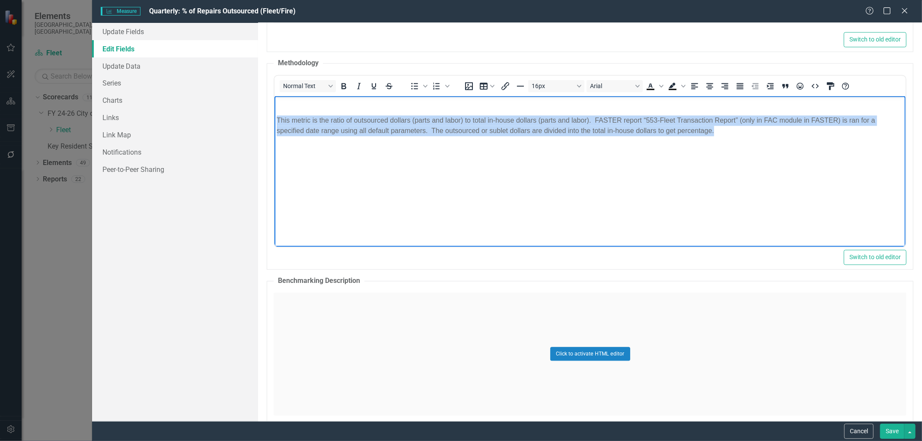
drag, startPoint x: 715, startPoint y: 132, endPoint x: 549, endPoint y: 231, distance: 193.5
click at [275, 121] on html "This metric is the ratio of outsourced dollars (parts and labor) to total in-ho…" at bounding box center [590, 161] width 631 height 130
copy p "This metric is the ratio of outsourced dollars (parts and labor) to total in-ho…"
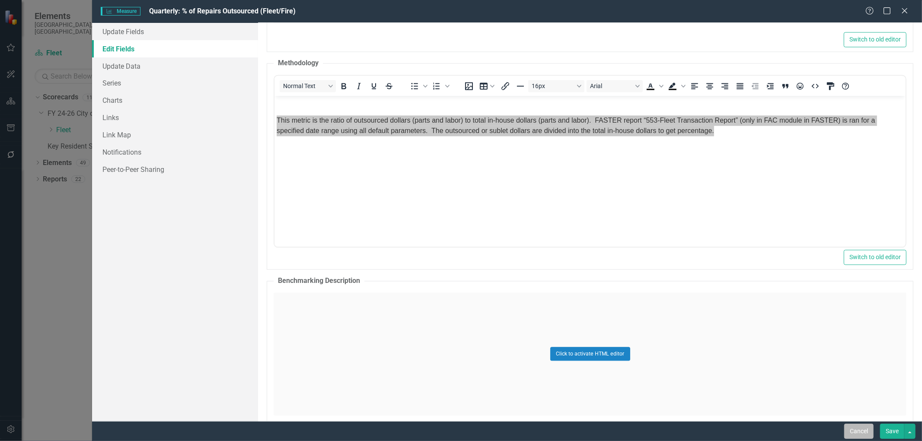
click at [858, 429] on button "Cancel" at bounding box center [858, 431] width 29 height 15
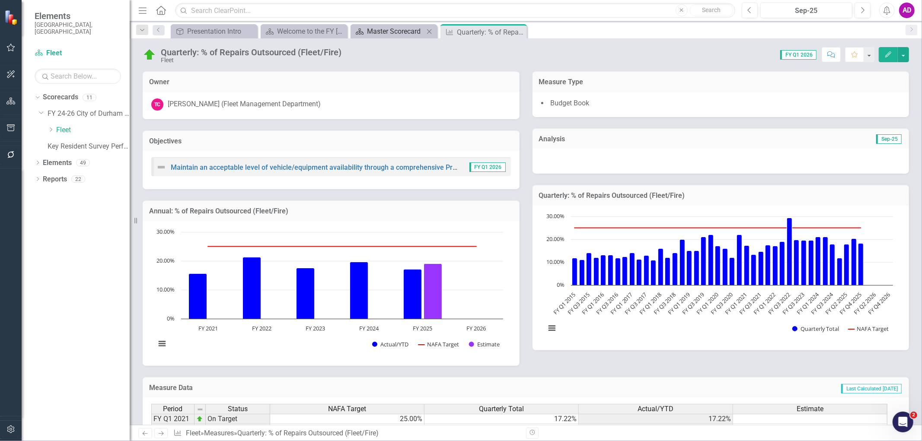
click at [403, 32] on div "Master Scorecard" at bounding box center [395, 31] width 57 height 11
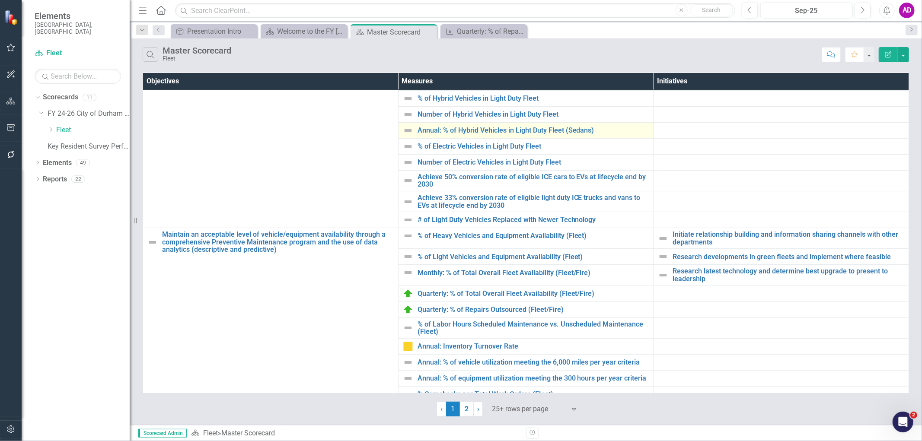
scroll to position [144, 0]
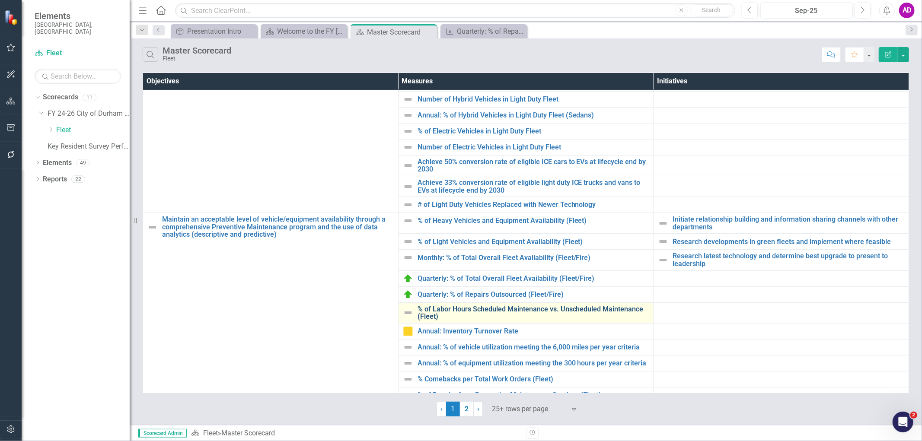
click at [455, 310] on link "% of Labor Hours Scheduled Maintenance vs. Unscheduled Maintenance (Fleet)" at bounding box center [534, 313] width 232 height 15
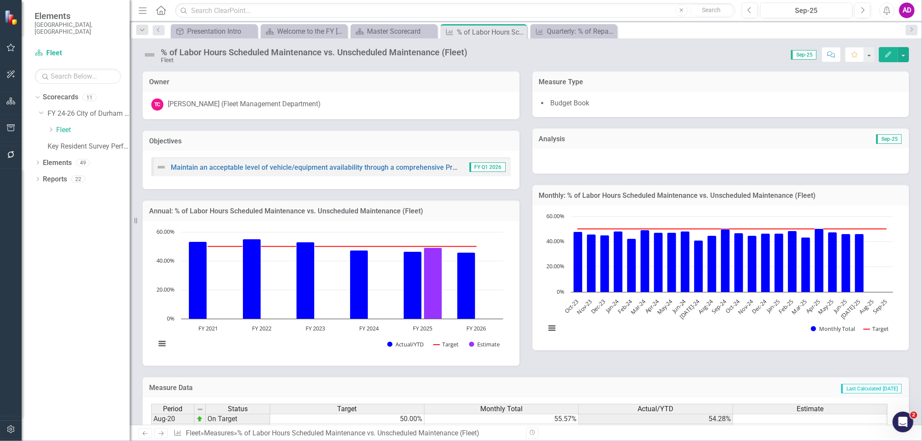
click at [881, 55] on button "Edit" at bounding box center [888, 54] width 19 height 15
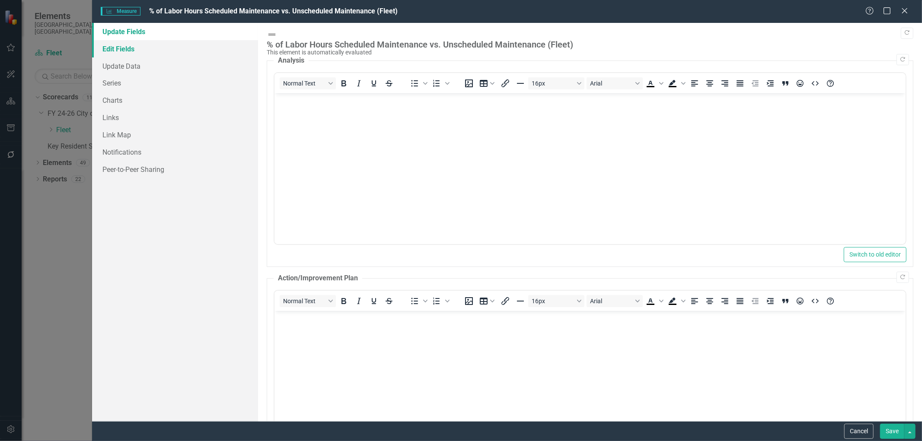
click at [128, 48] on link "Edit Fields" at bounding box center [175, 48] width 166 height 17
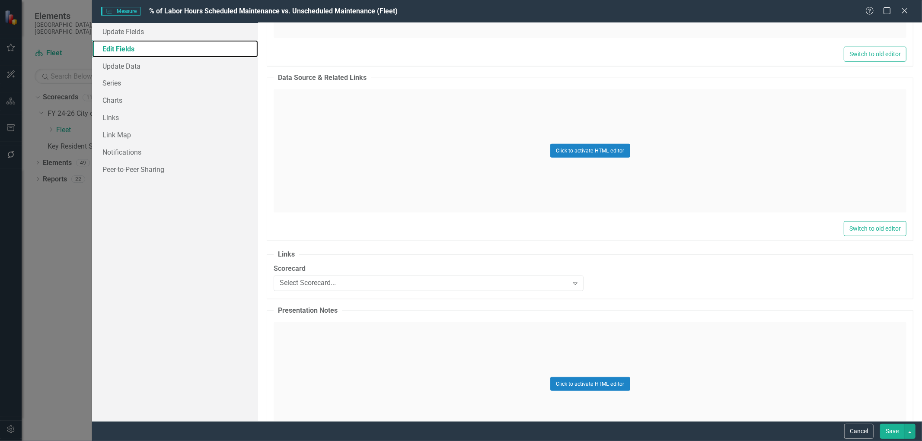
scroll to position [692, 0]
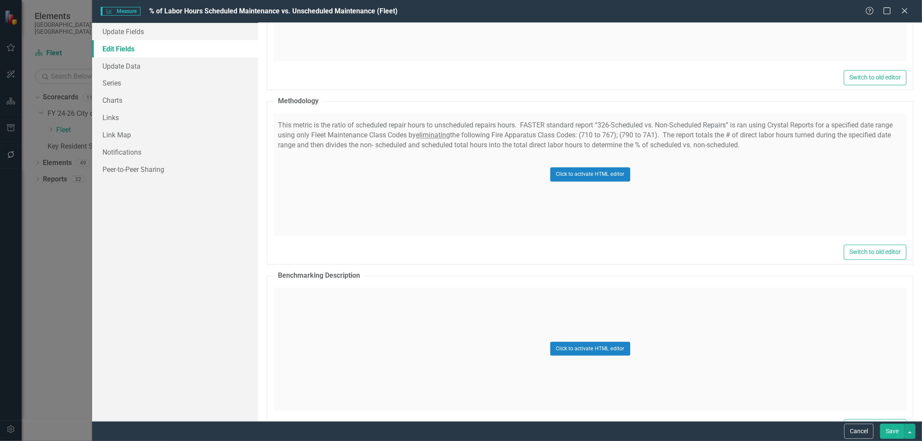
scroll to position [1489, 0]
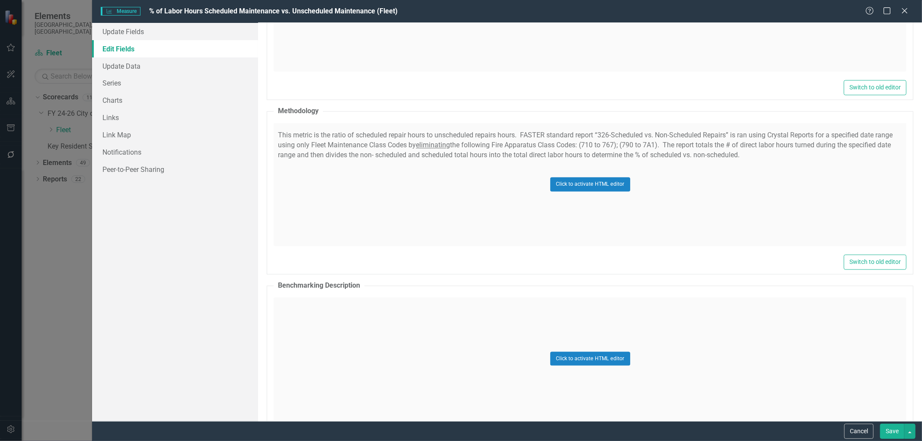
click at [421, 206] on div "Click to activate HTML editor" at bounding box center [590, 184] width 633 height 123
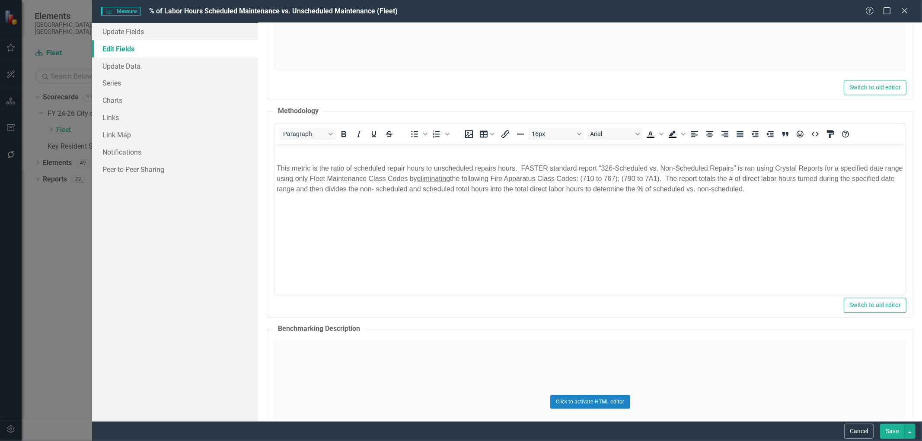
scroll to position [0, 0]
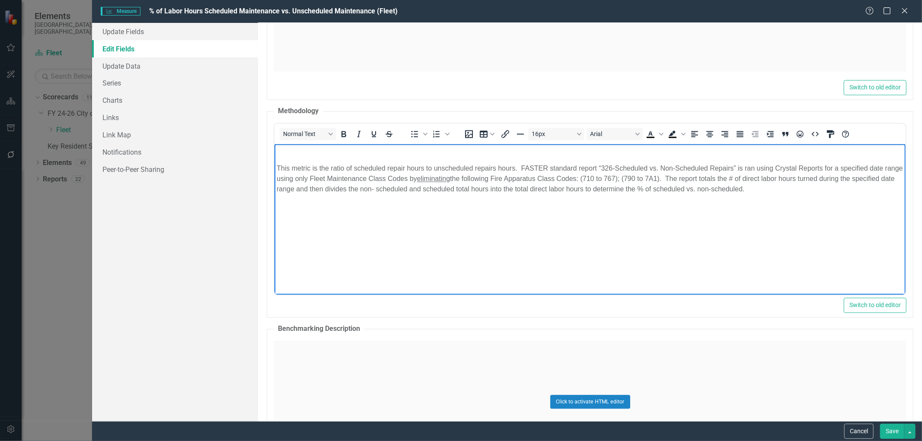
drag, startPoint x: 799, startPoint y: 188, endPoint x: 258, endPoint y: 161, distance: 541.1
click at [275, 161] on html "This metric is the ratio of scheduled repair hours to unscheduled repairs hours…" at bounding box center [590, 209] width 631 height 130
copy p "This metric is the ratio of scheduled repair hours to unscheduled repairs hours…"
click at [857, 429] on button "Cancel" at bounding box center [858, 431] width 29 height 15
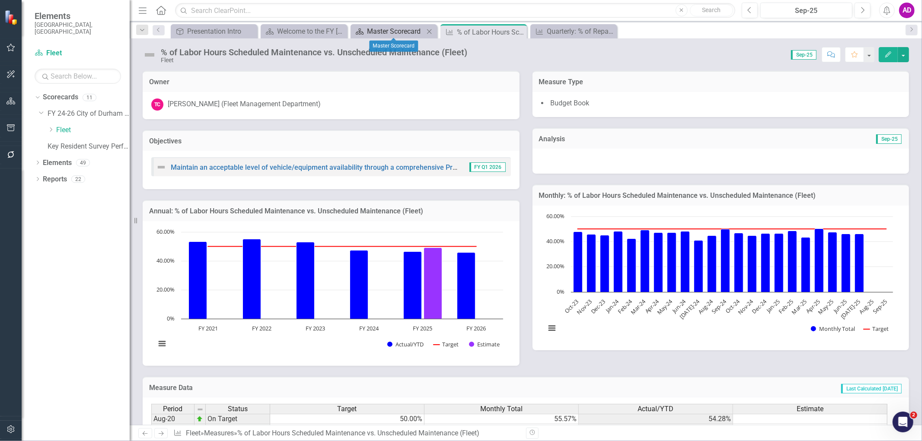
click at [385, 35] on div "Master Scorecard" at bounding box center [395, 31] width 57 height 11
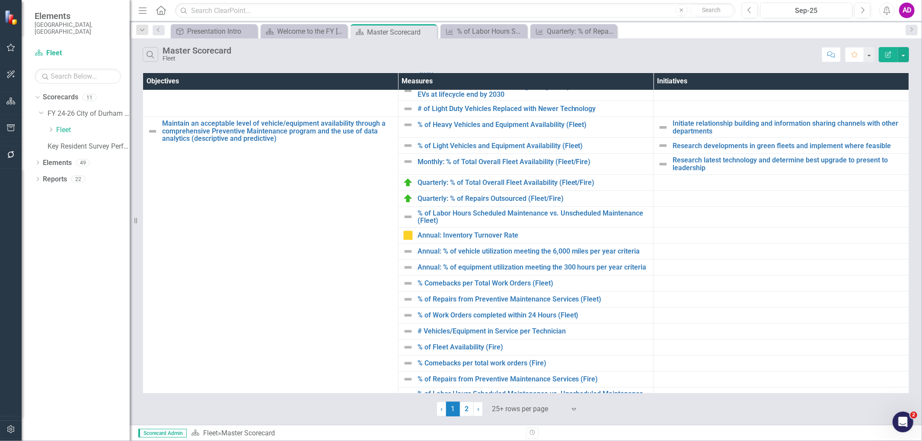
scroll to position [288, 0]
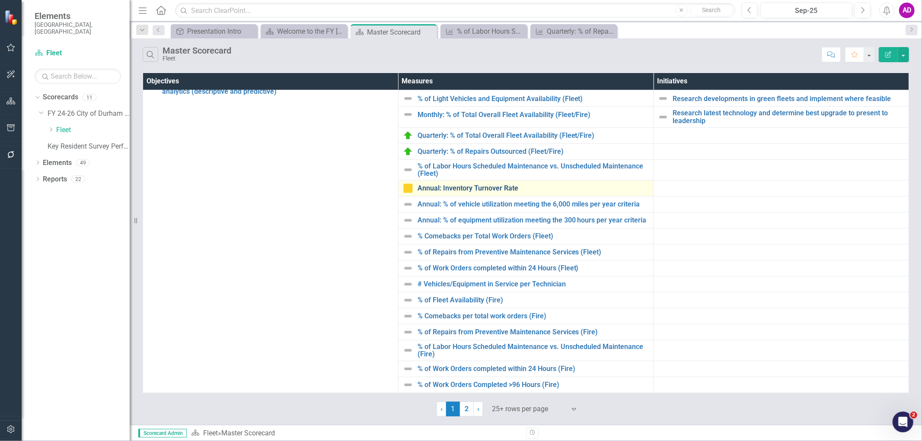
click at [485, 187] on link "Annual: Inventory Turnover Rate" at bounding box center [534, 189] width 232 height 8
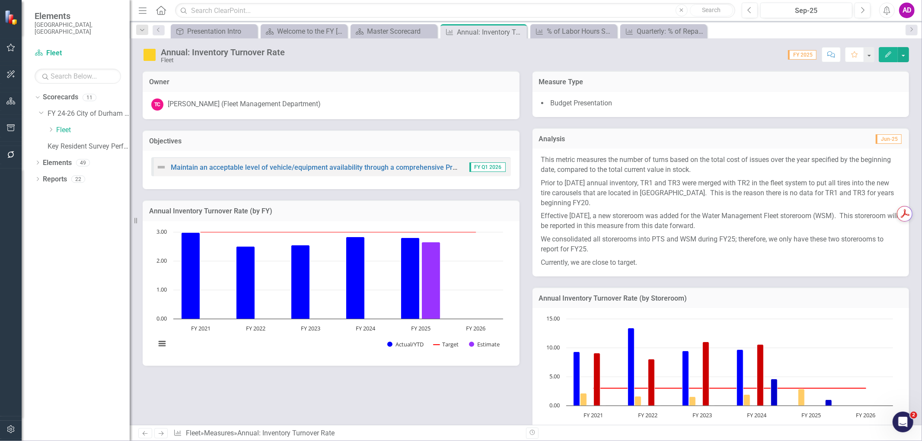
click at [887, 54] on icon "Edit" at bounding box center [889, 54] width 8 height 6
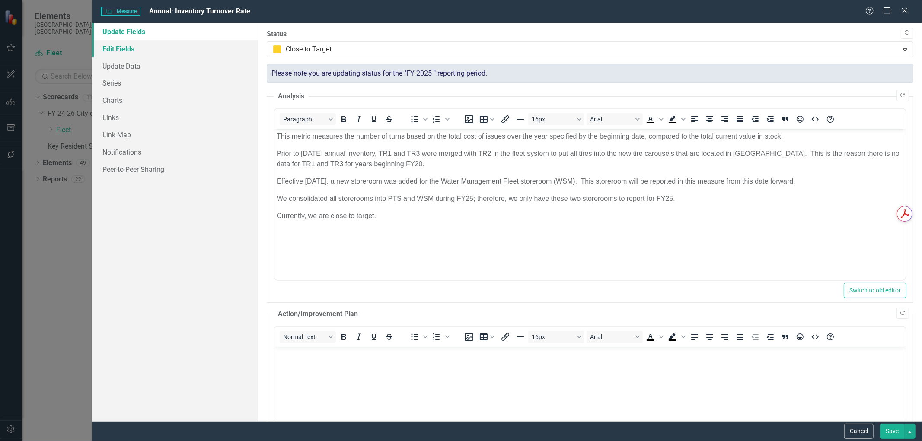
click at [126, 46] on link "Edit Fields" at bounding box center [175, 48] width 166 height 17
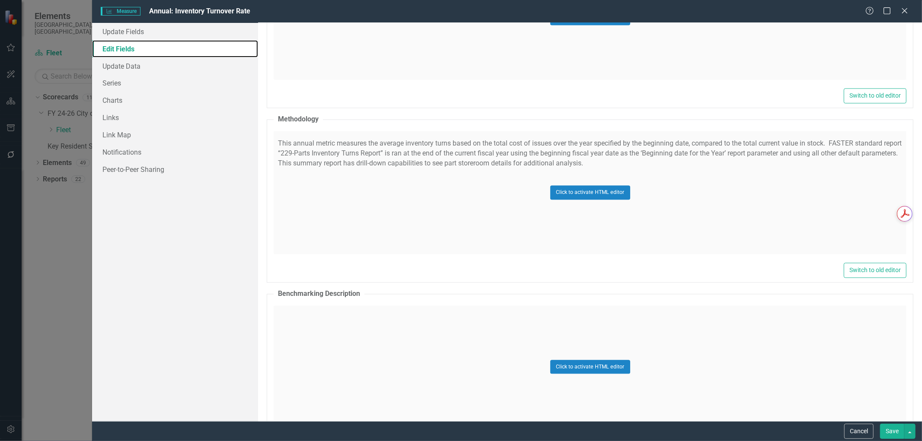
scroll to position [1489, 0]
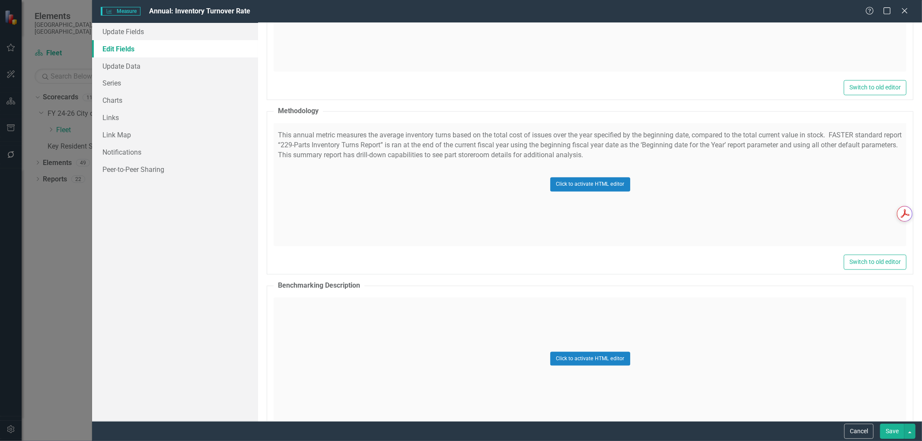
click at [374, 192] on div "Click to activate HTML editor" at bounding box center [590, 184] width 633 height 123
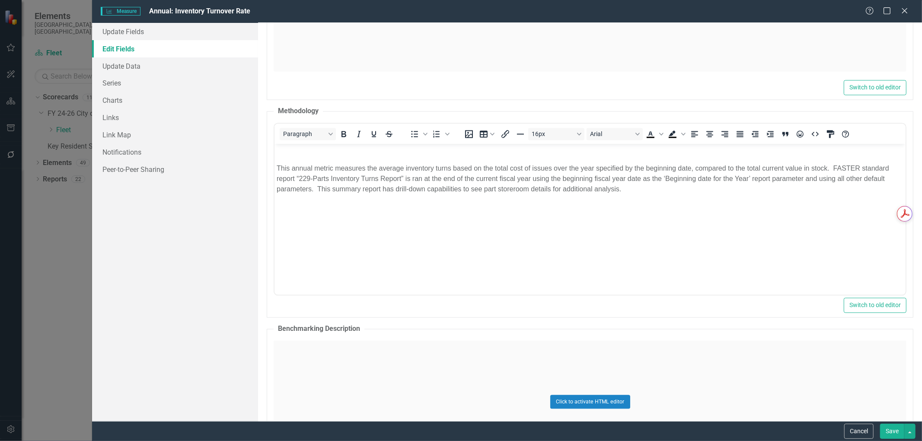
scroll to position [0, 0]
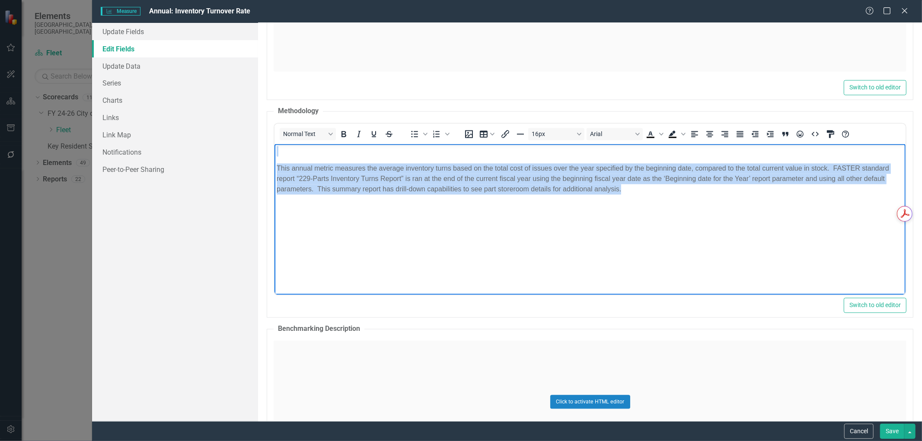
drag, startPoint x: 631, startPoint y: 188, endPoint x: 251, endPoint y: 155, distance: 381.0
click at [275, 155] on html "This annual metric measures the average inventory turns based on the total cost…" at bounding box center [590, 209] width 631 height 130
click at [649, 201] on body "This annual metric measures the average inventory turns based on the total cost…" at bounding box center [590, 209] width 631 height 130
drag, startPoint x: 622, startPoint y: 192, endPoint x: 543, endPoint y: 313, distance: 144.5
click at [275, 169] on html "This annual metric measures the average inventory turns based on the total cost…" at bounding box center [590, 209] width 631 height 130
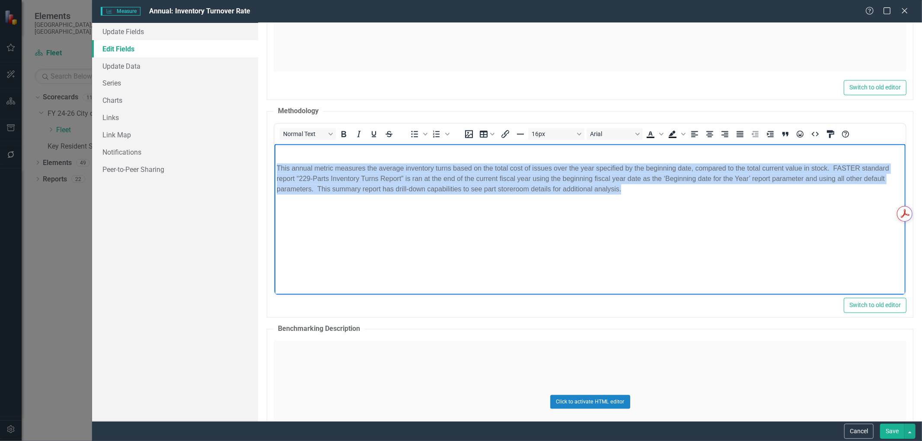
copy p "This annual metric measures the average inventory turns based on the total cost…"
click at [575, 254] on body "This annual metric measures the average inventory turns based on the total cost…" at bounding box center [590, 209] width 631 height 130
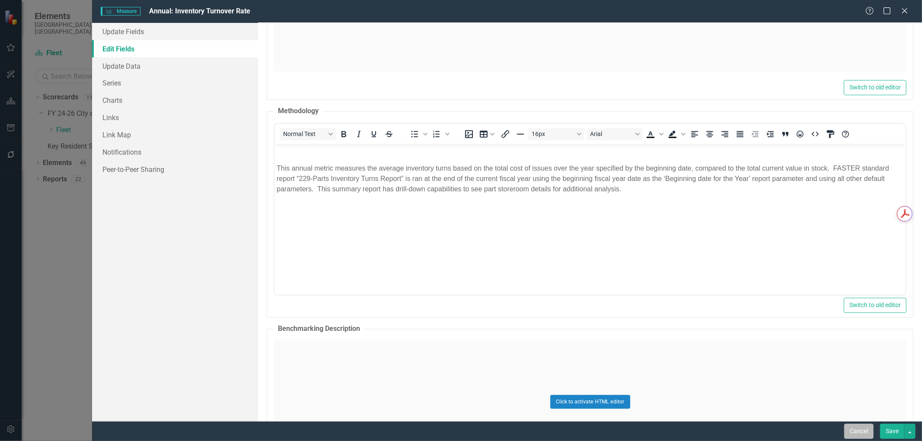
click at [856, 431] on button "Cancel" at bounding box center [858, 431] width 29 height 15
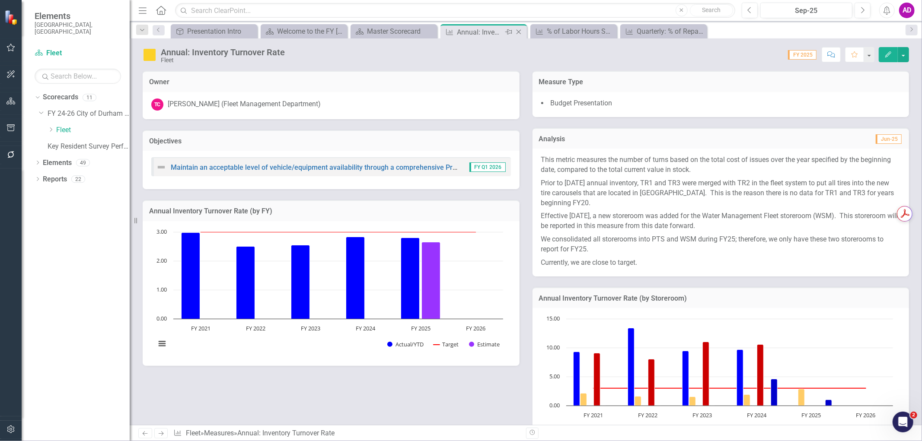
click at [517, 32] on icon "Close" at bounding box center [519, 32] width 9 height 7
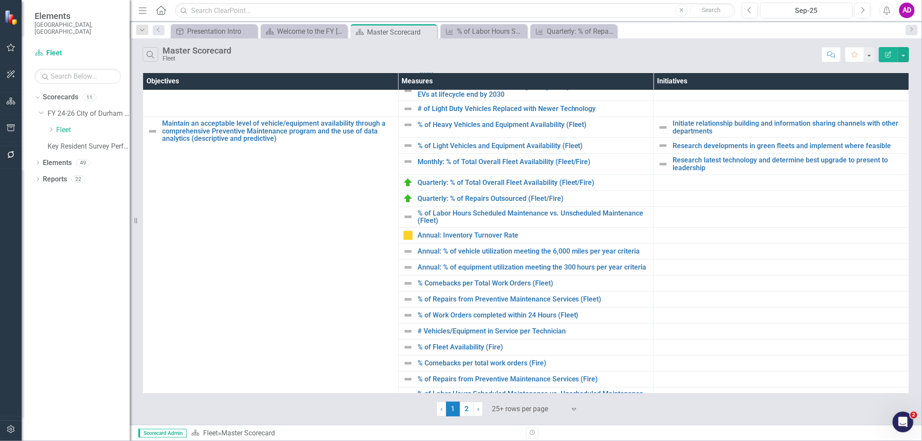
scroll to position [288, 0]
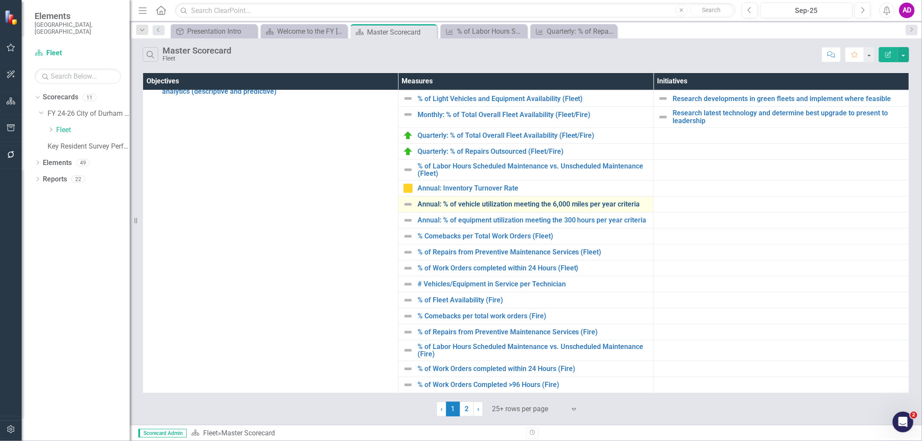
click at [505, 202] on link "Annual: % of vehicle utilization meeting the 6,000 miles per year criteria" at bounding box center [534, 205] width 232 height 8
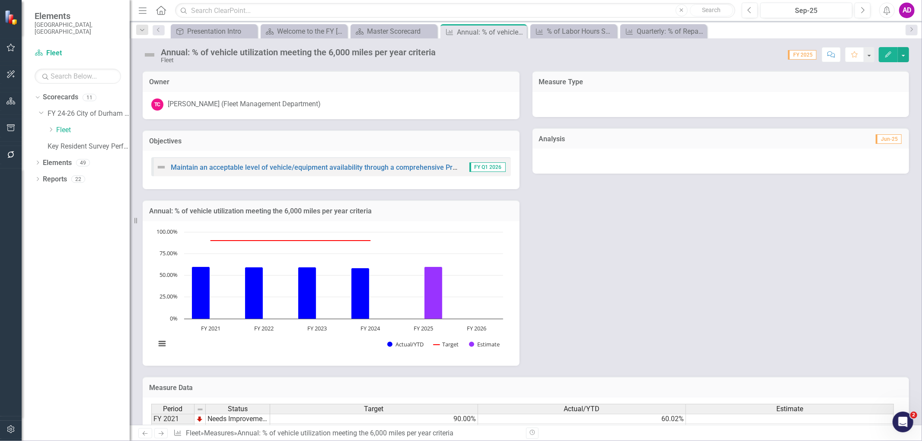
click at [577, 240] on div "Owner TC Tina Carden (Fleet Management Department) Objectives Maintain an accep…" at bounding box center [526, 213] width 780 height 306
click at [886, 52] on icon "Edit" at bounding box center [889, 54] width 8 height 6
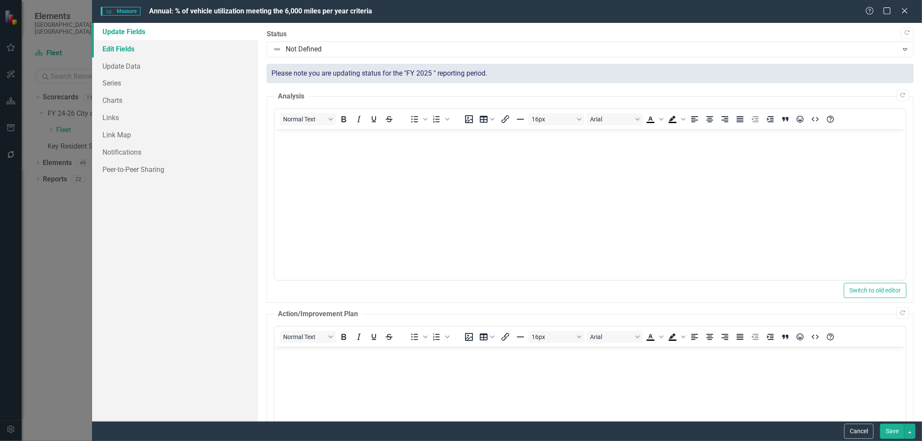
click at [130, 51] on link "Edit Fields" at bounding box center [175, 48] width 166 height 17
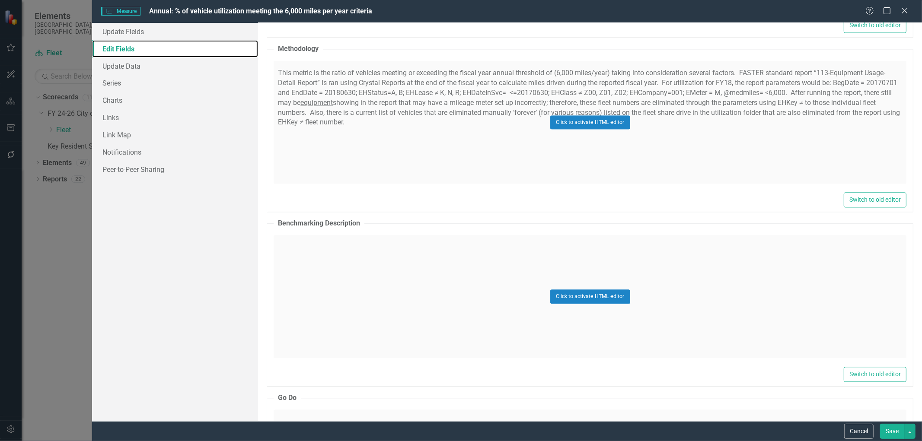
scroll to position [1537, 0]
